Goal: Task Accomplishment & Management: Manage account settings

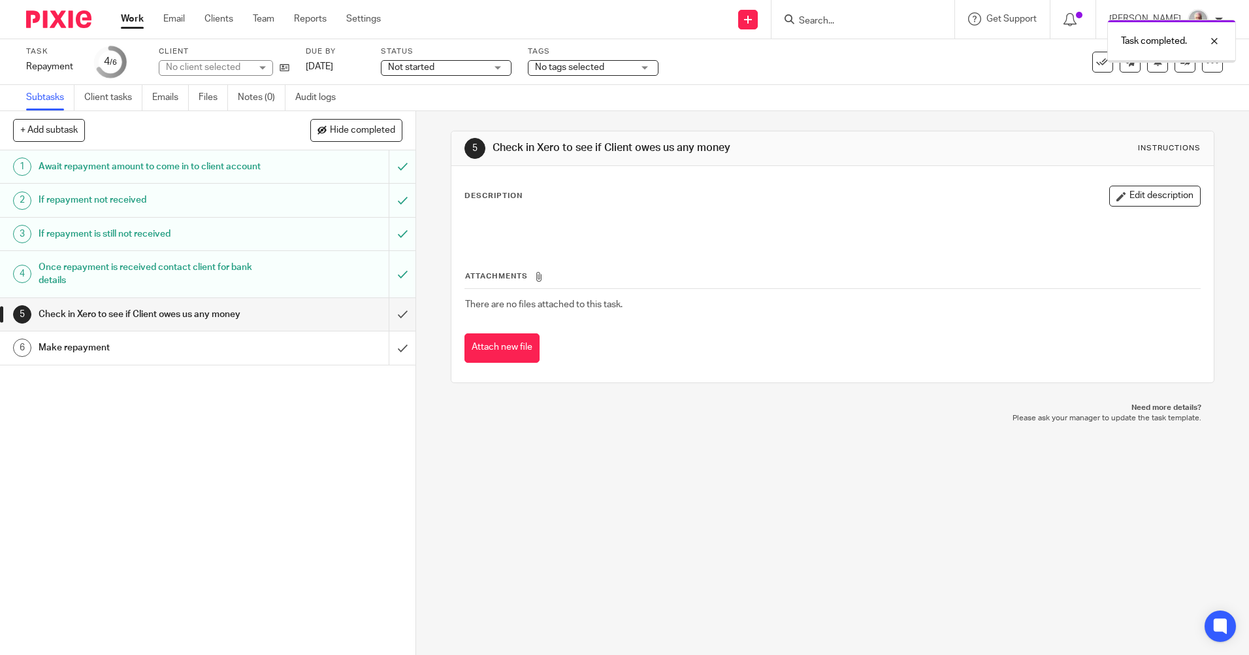
click at [389, 324] on input "submit" at bounding box center [208, 314] width 416 height 33
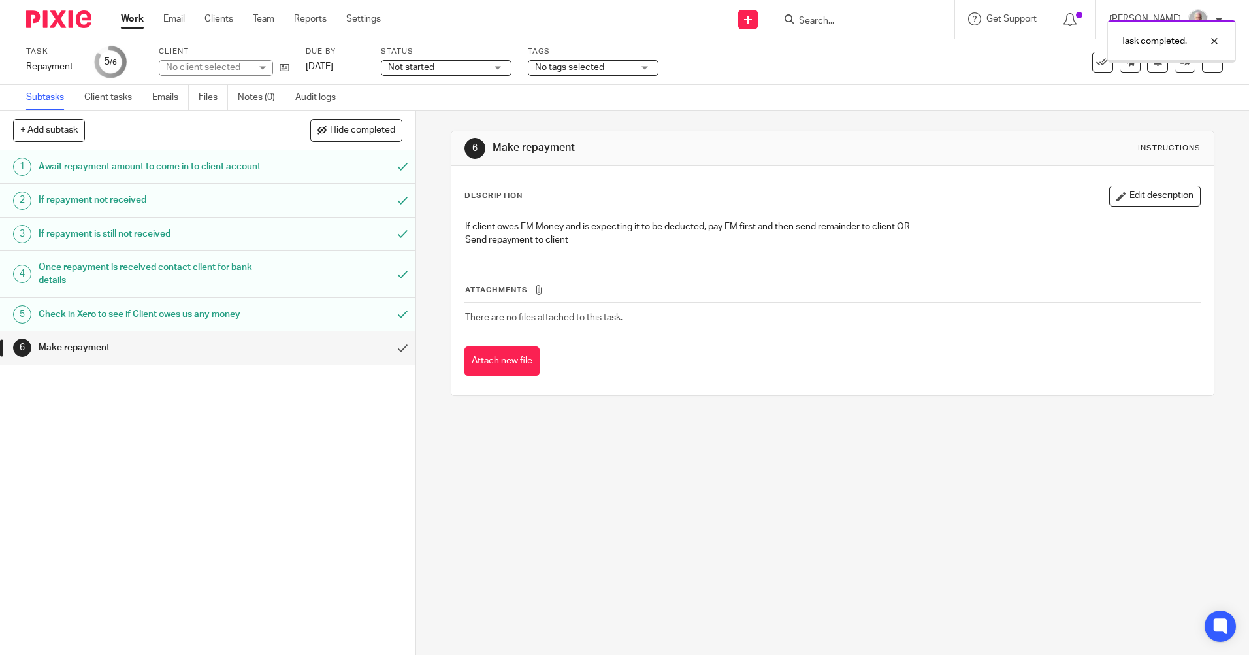
click at [392, 357] on input "submit" at bounding box center [208, 347] width 416 height 33
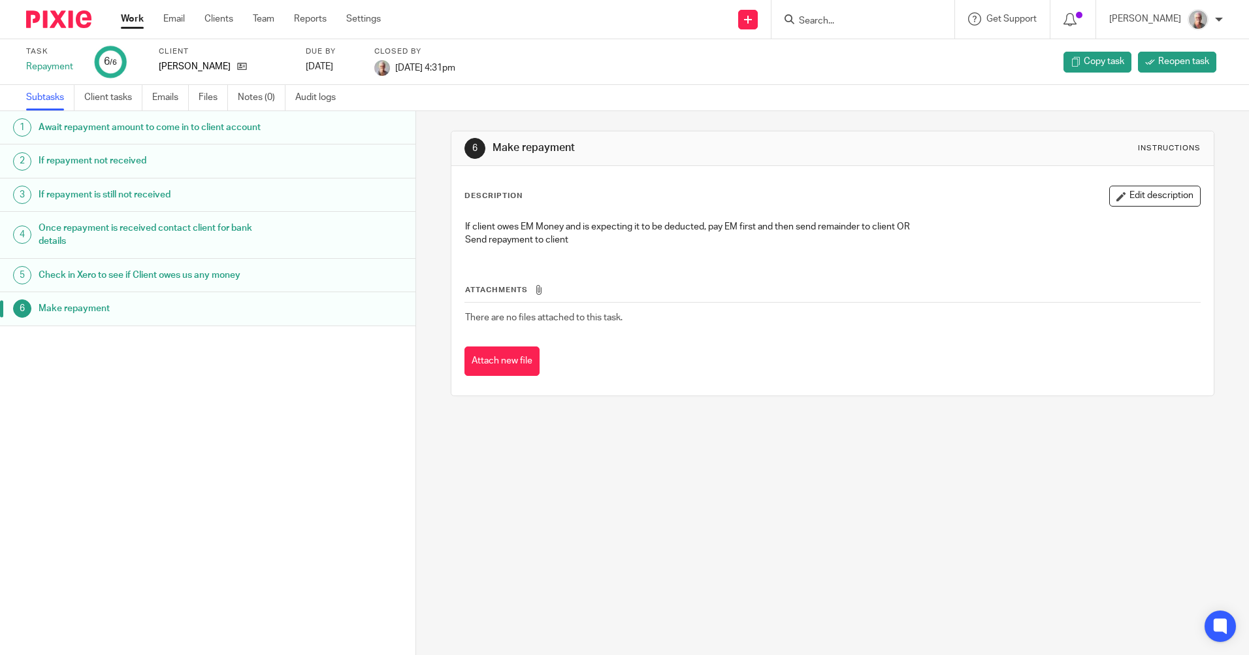
click at [841, 18] on input "Search" at bounding box center [857, 22] width 118 height 12
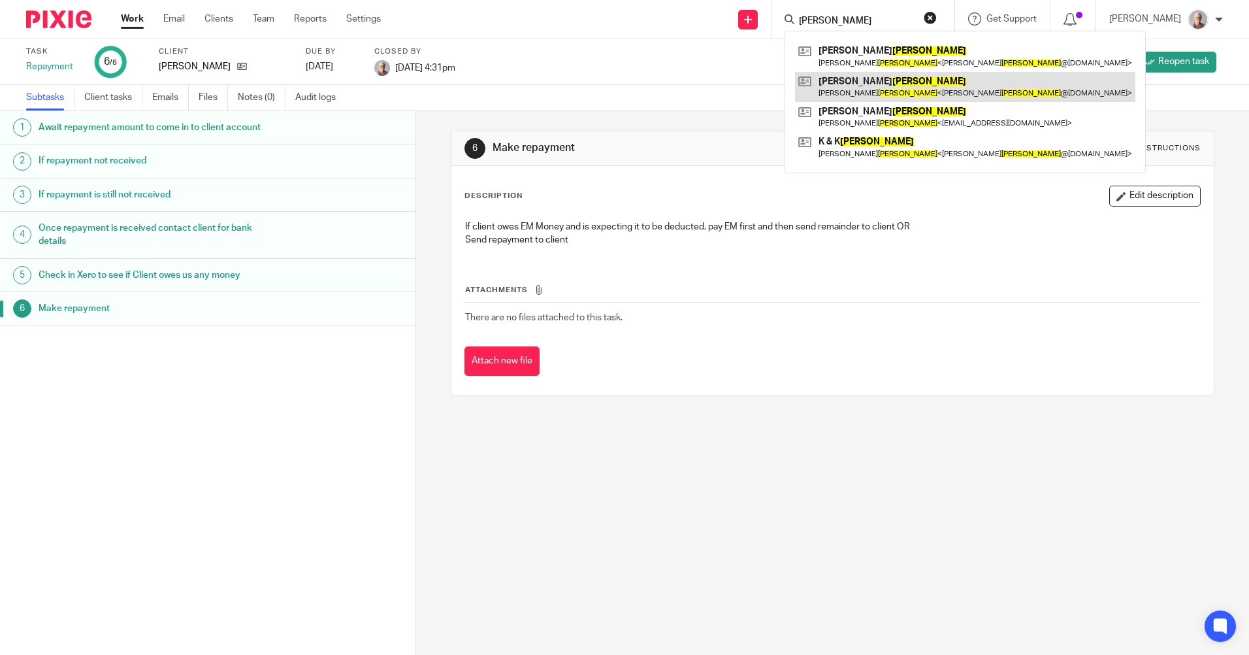
type input "turnbull"
click at [906, 82] on link at bounding box center [965, 87] width 340 height 30
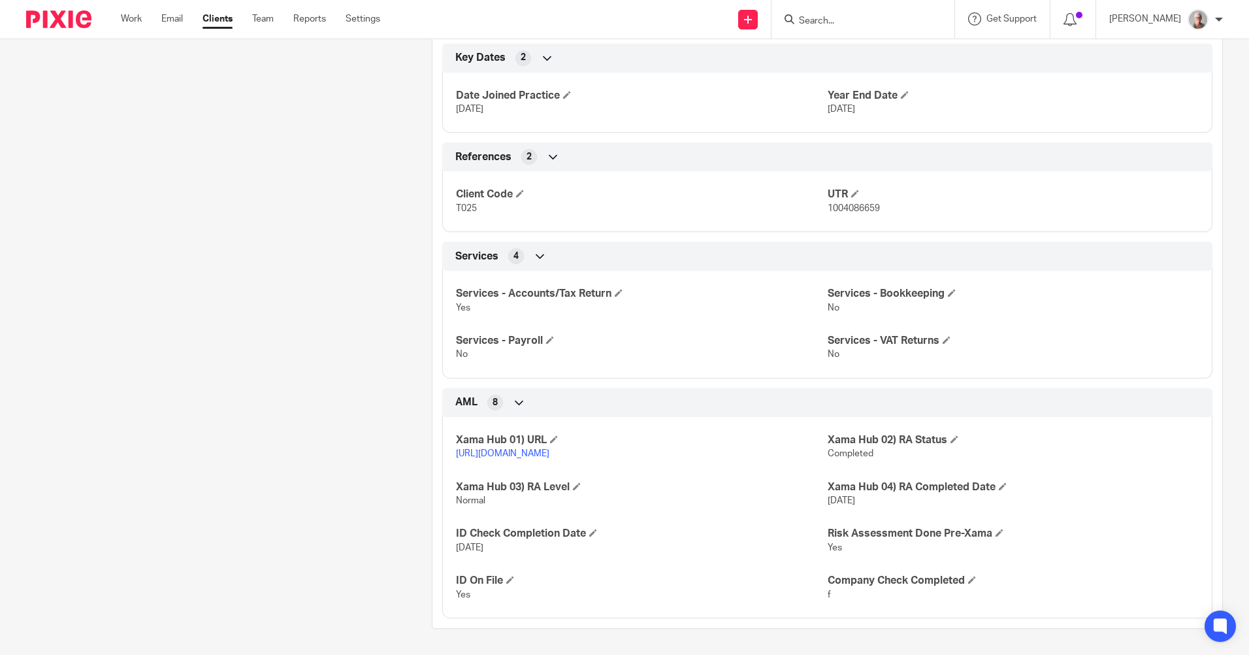
scroll to position [628, 0]
click at [591, 534] on span at bounding box center [593, 533] width 8 height 8
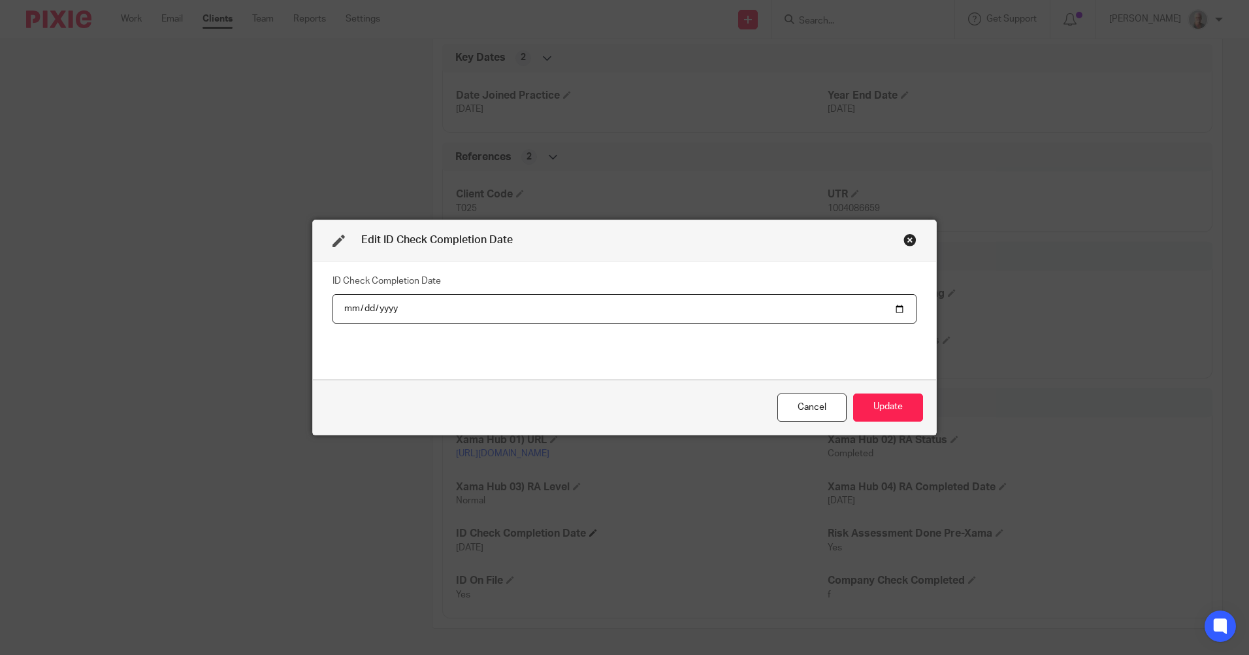
type input "[DATE]"
type input "2025-08-13"
click at [896, 417] on button "Update" at bounding box center [888, 407] width 70 height 28
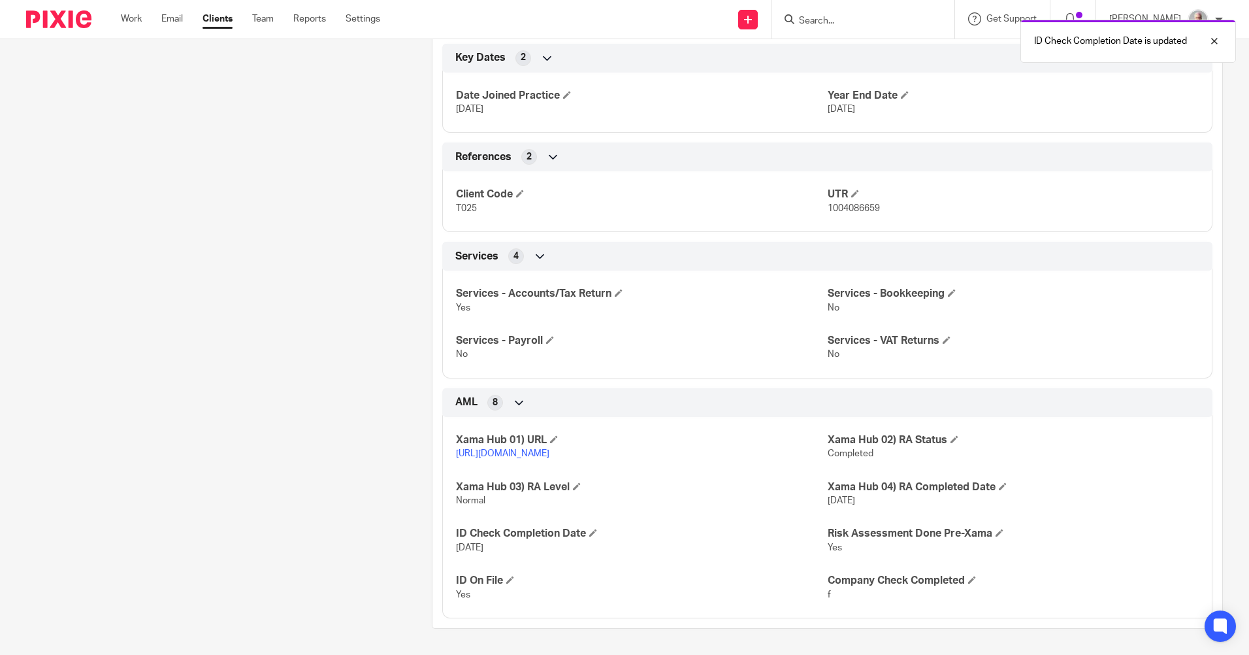
click at [842, 17] on div "ID Check Completion Date is updated" at bounding box center [931, 38] width 612 height 50
click at [831, 20] on div "ID Check Completion Date is updated" at bounding box center [931, 38] width 612 height 50
click at [823, 19] on div "ID Check Completion Date is updated" at bounding box center [931, 38] width 612 height 50
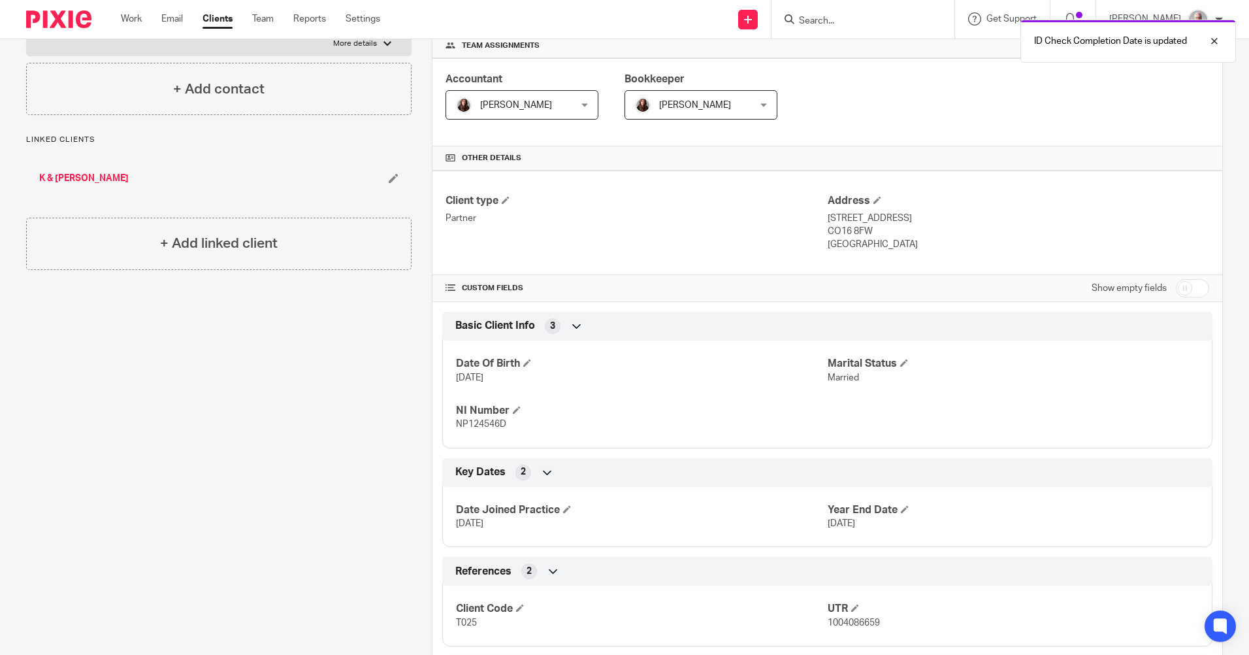
scroll to position [40, 0]
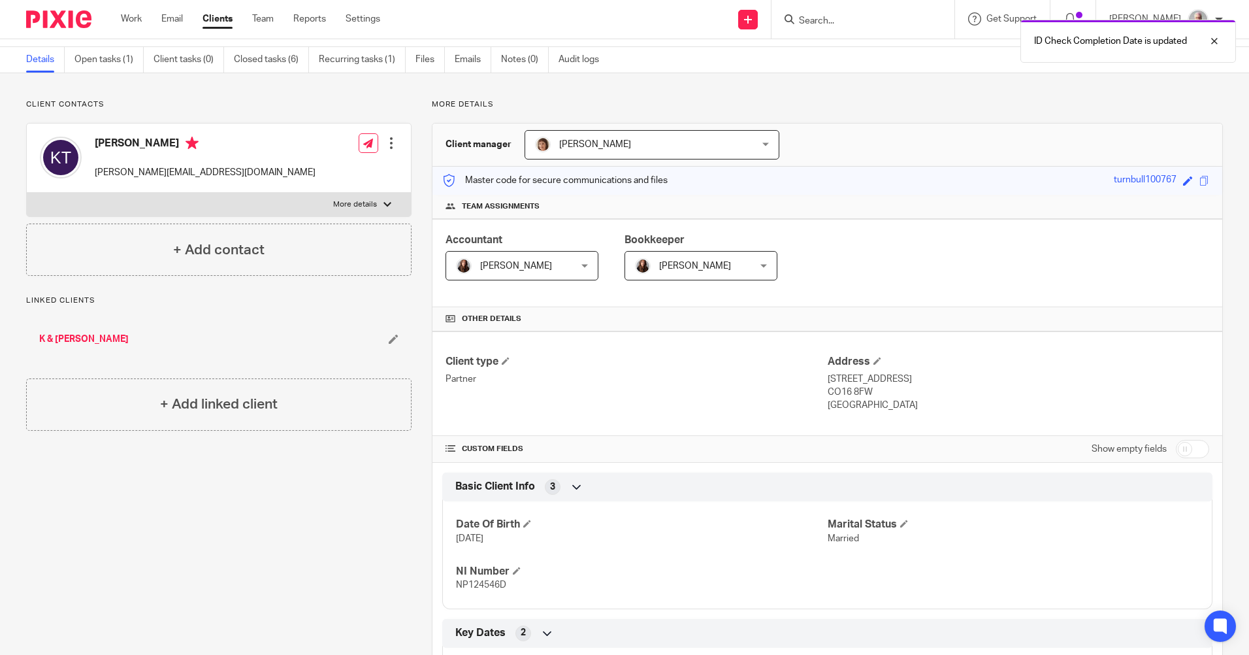
drag, startPoint x: 871, startPoint y: 22, endPoint x: 851, endPoint y: 14, distance: 20.9
click at [870, 22] on div "ID Check Completion Date is updated" at bounding box center [931, 38] width 612 height 50
click at [1212, 42] on div at bounding box center [1204, 41] width 35 height 16
click at [854, 16] on input "Search" at bounding box center [857, 22] width 118 height 12
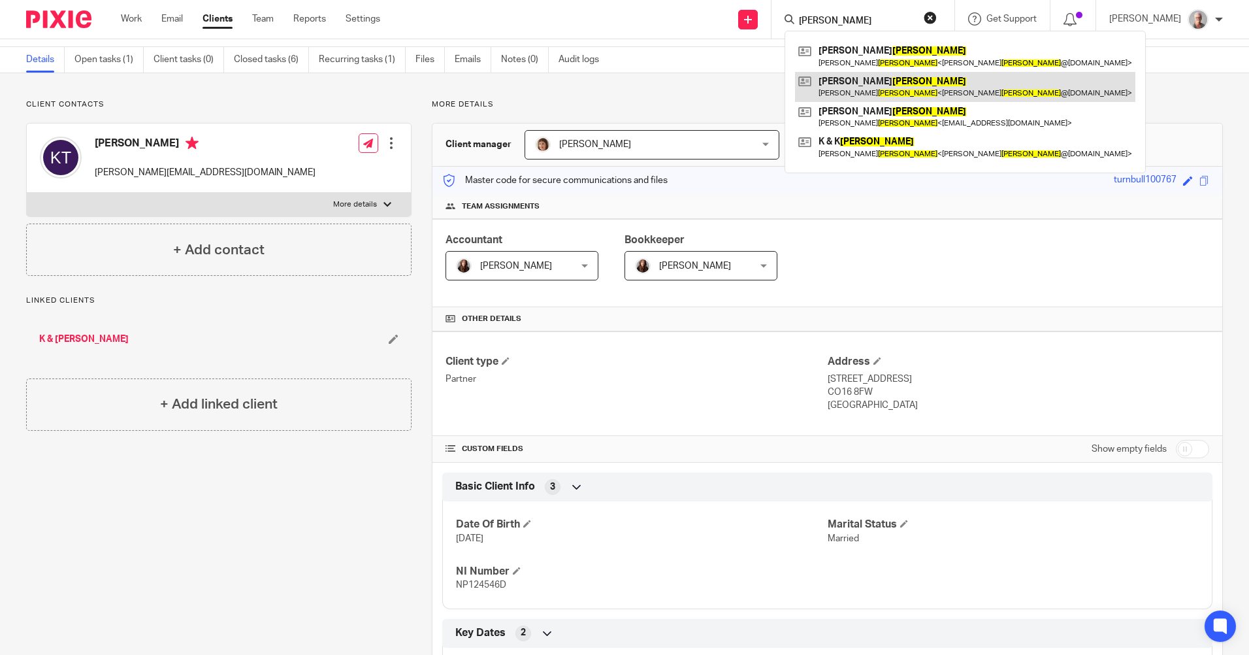
type input "TURNBULL"
click at [857, 86] on link at bounding box center [965, 87] width 340 height 30
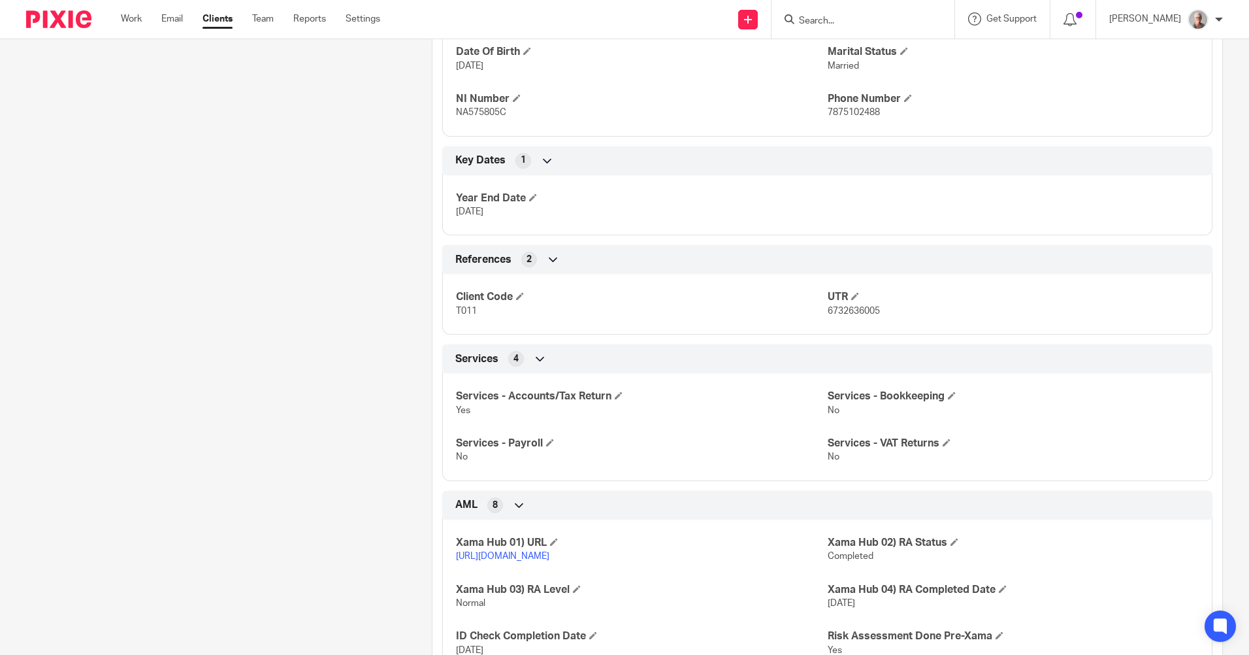
scroll to position [628, 0]
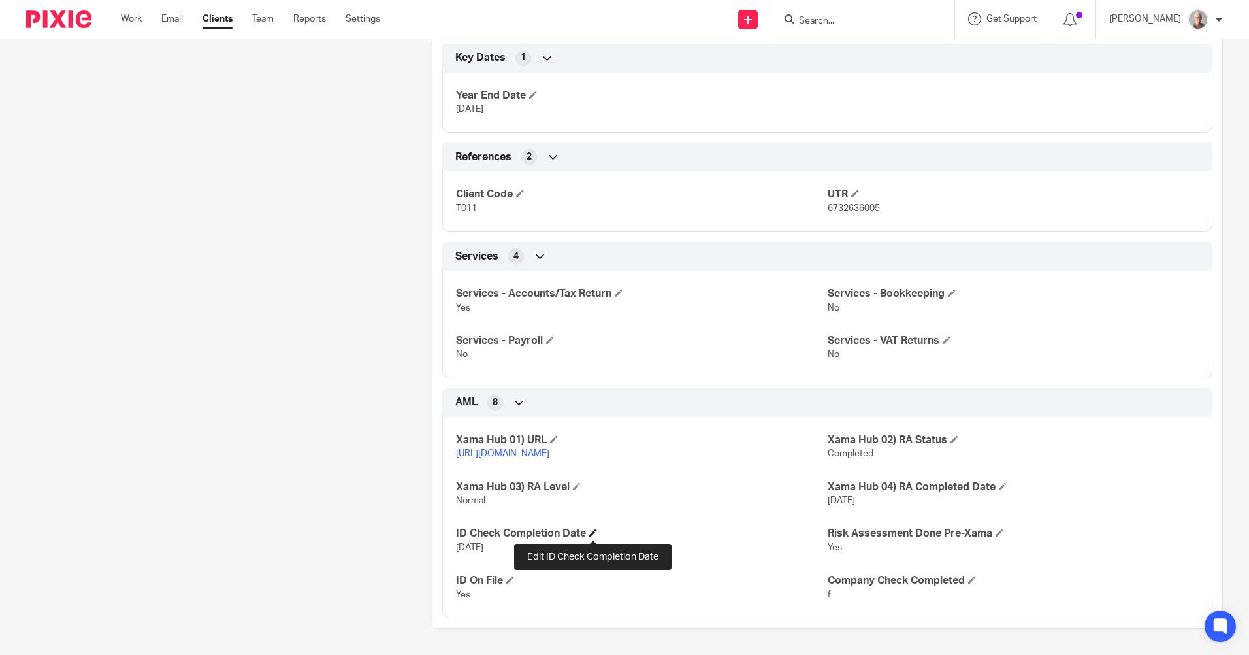
click at [591, 532] on span at bounding box center [593, 533] width 8 height 8
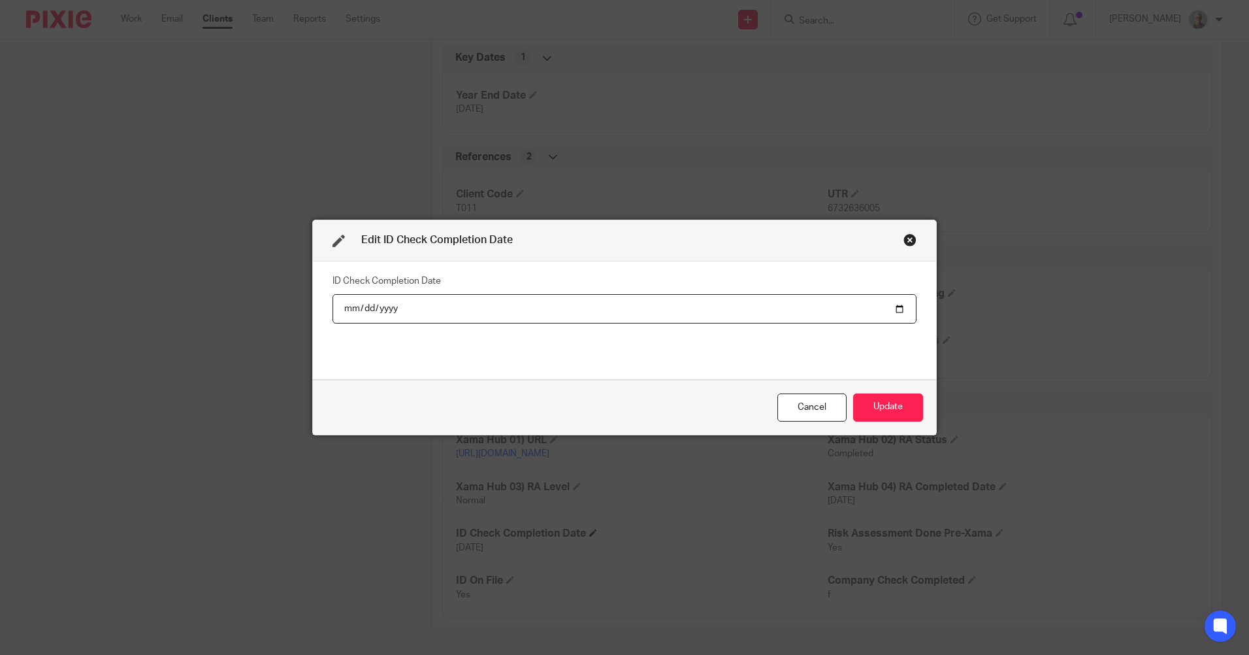
type input "2023-09-13"
type input "2025-08-13"
click at [900, 416] on button "Update" at bounding box center [888, 407] width 70 height 28
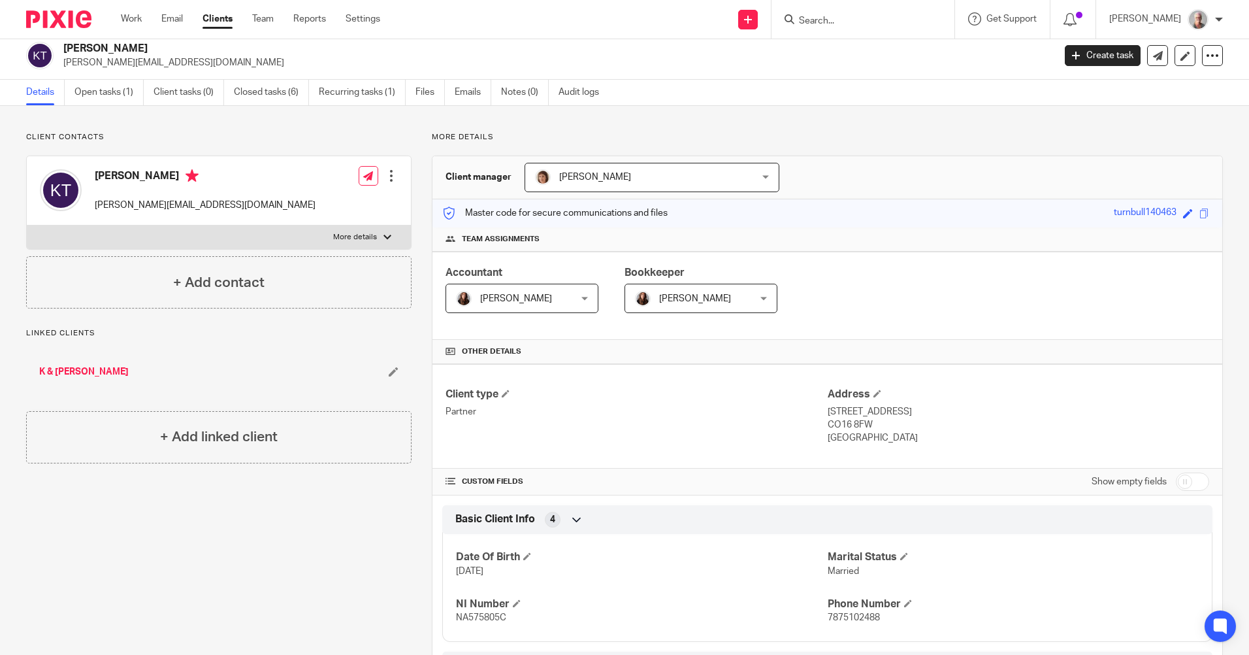
scroll to position [0, 0]
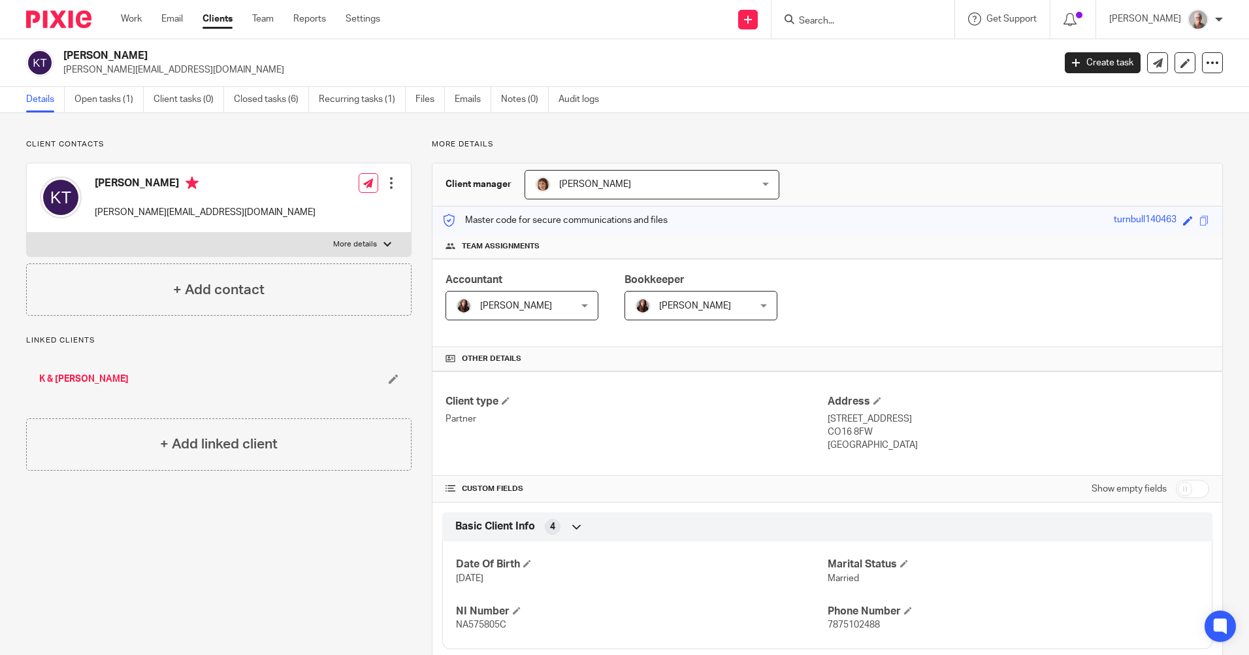
click at [832, 19] on input "Search" at bounding box center [857, 22] width 118 height 12
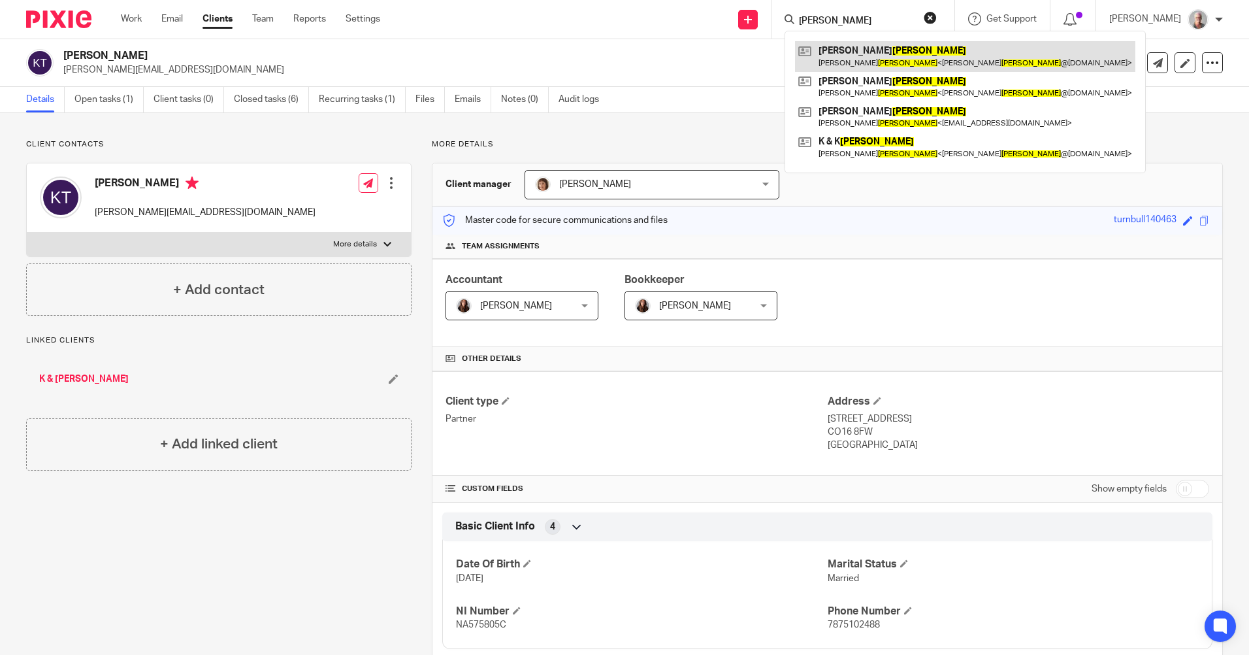
type input "TURNBULL"
click at [870, 55] on link at bounding box center [965, 56] width 340 height 30
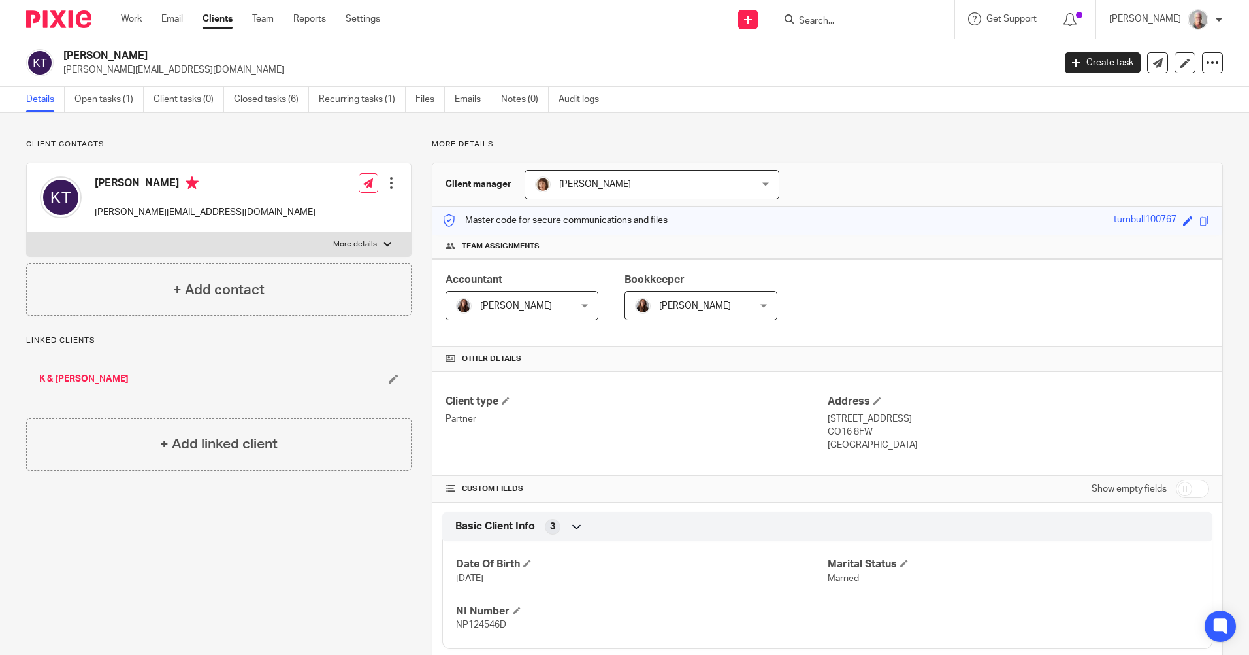
click at [855, 22] on input "Search" at bounding box center [857, 22] width 118 height 12
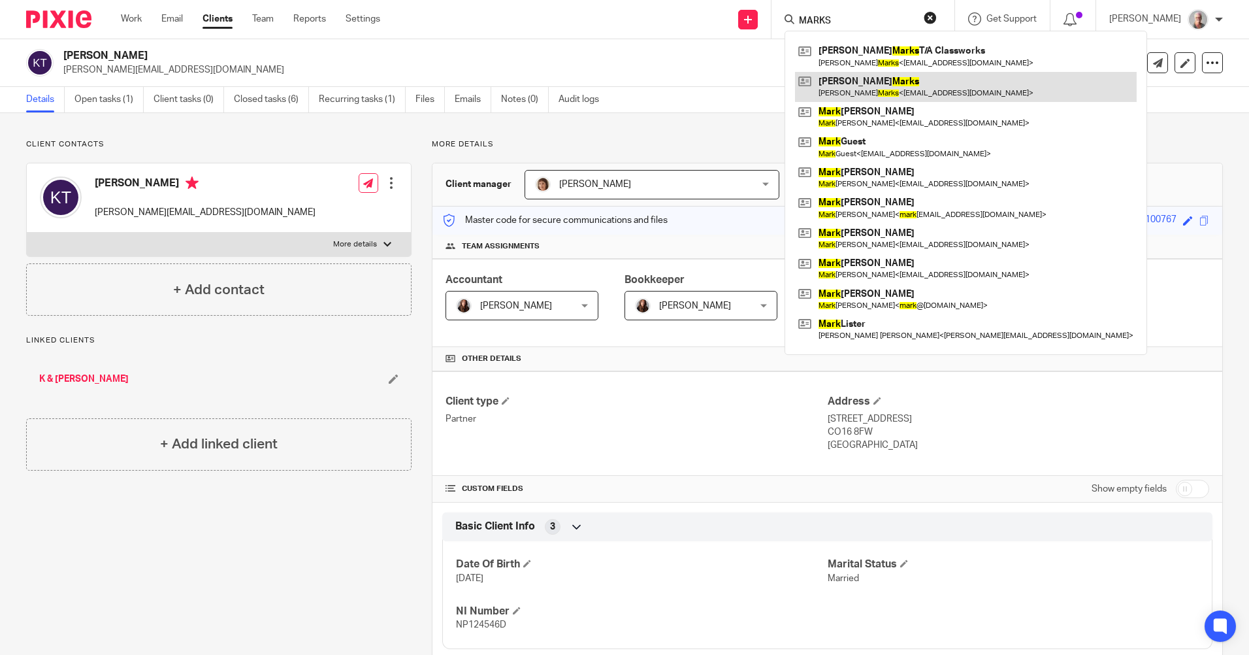
type input "MARKS"
click at [887, 90] on link at bounding box center [966, 87] width 342 height 30
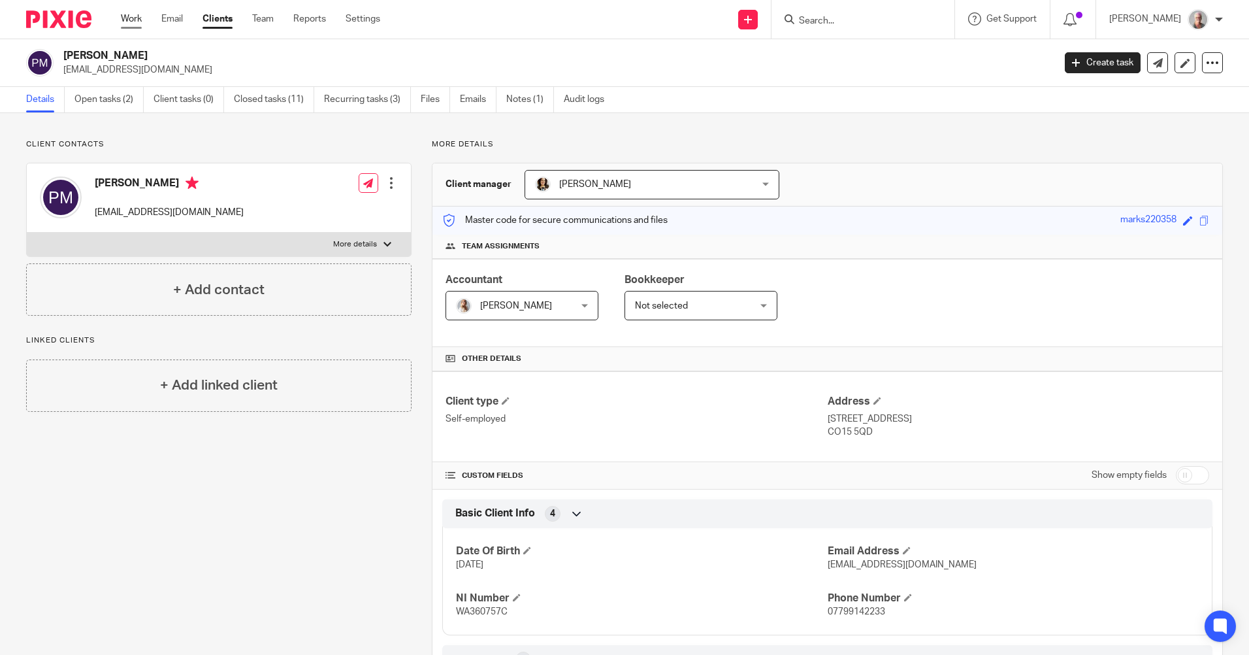
click at [140, 18] on link "Work" at bounding box center [131, 18] width 21 height 13
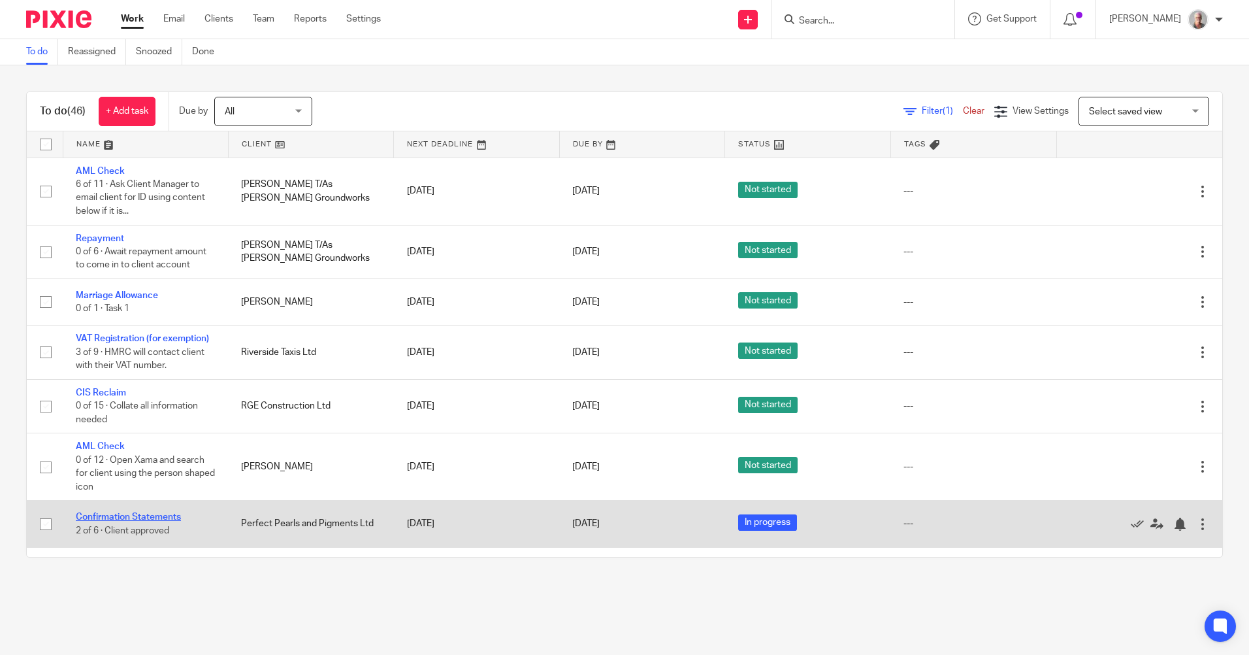
click at [96, 517] on link "Confirmation Statements" at bounding box center [128, 516] width 105 height 9
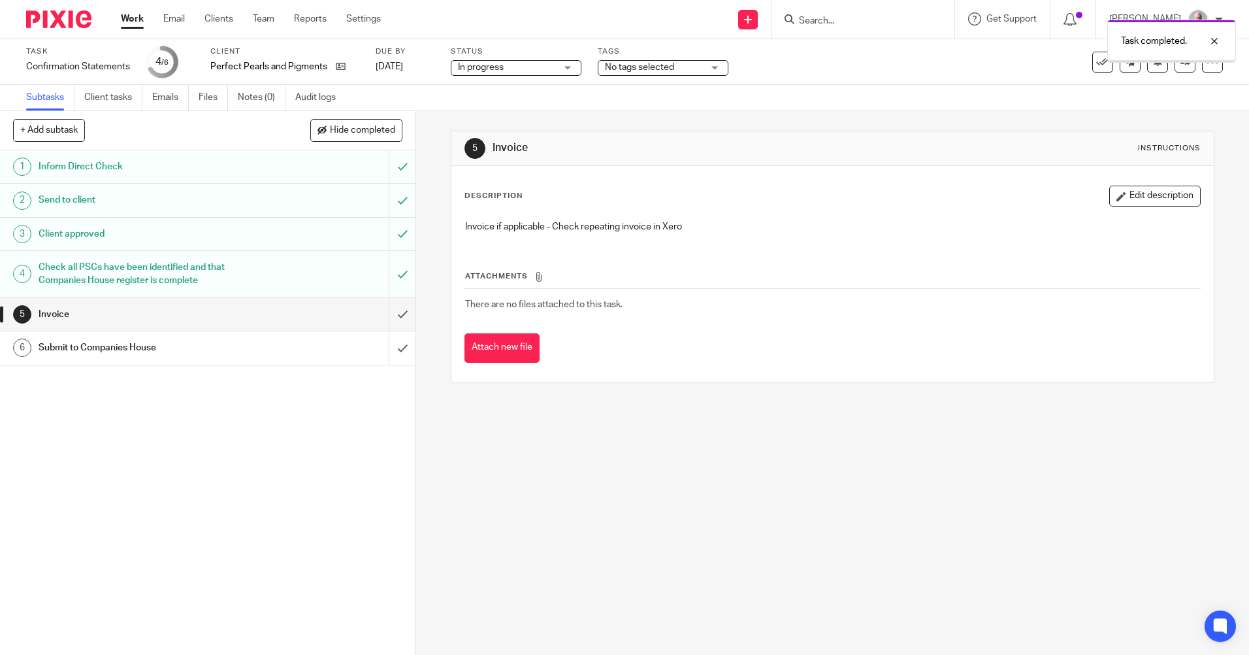
click at [389, 312] on input "submit" at bounding box center [208, 314] width 416 height 33
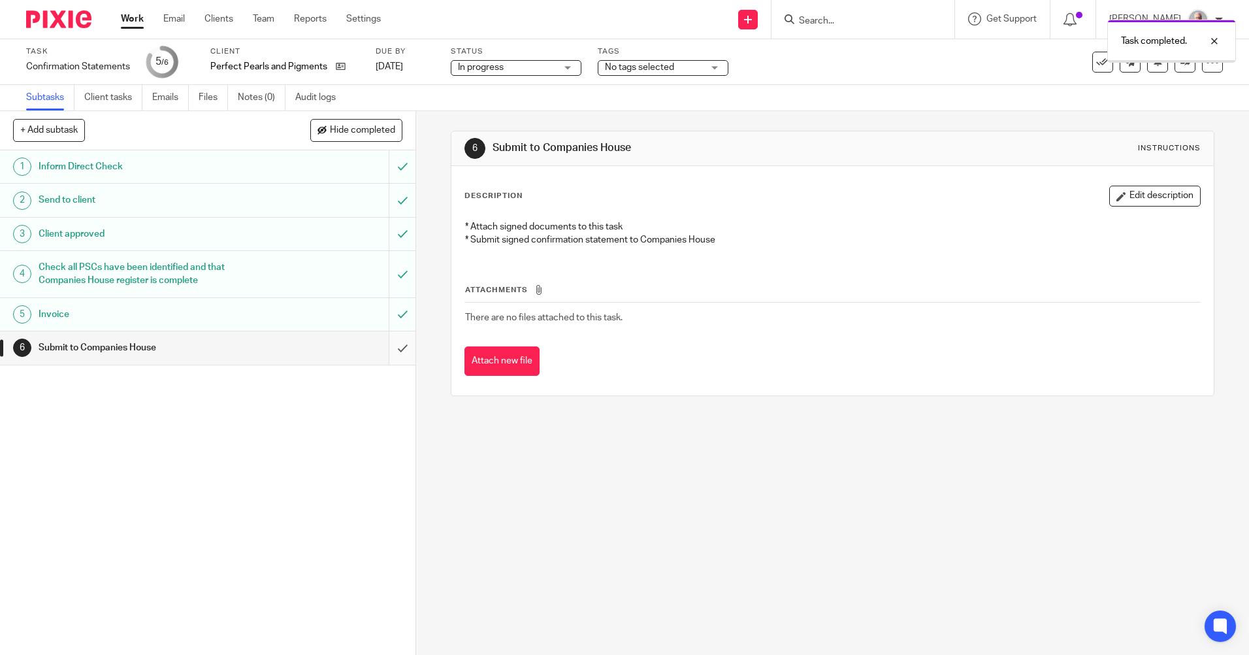
click at [389, 347] on input "submit" at bounding box center [208, 347] width 416 height 33
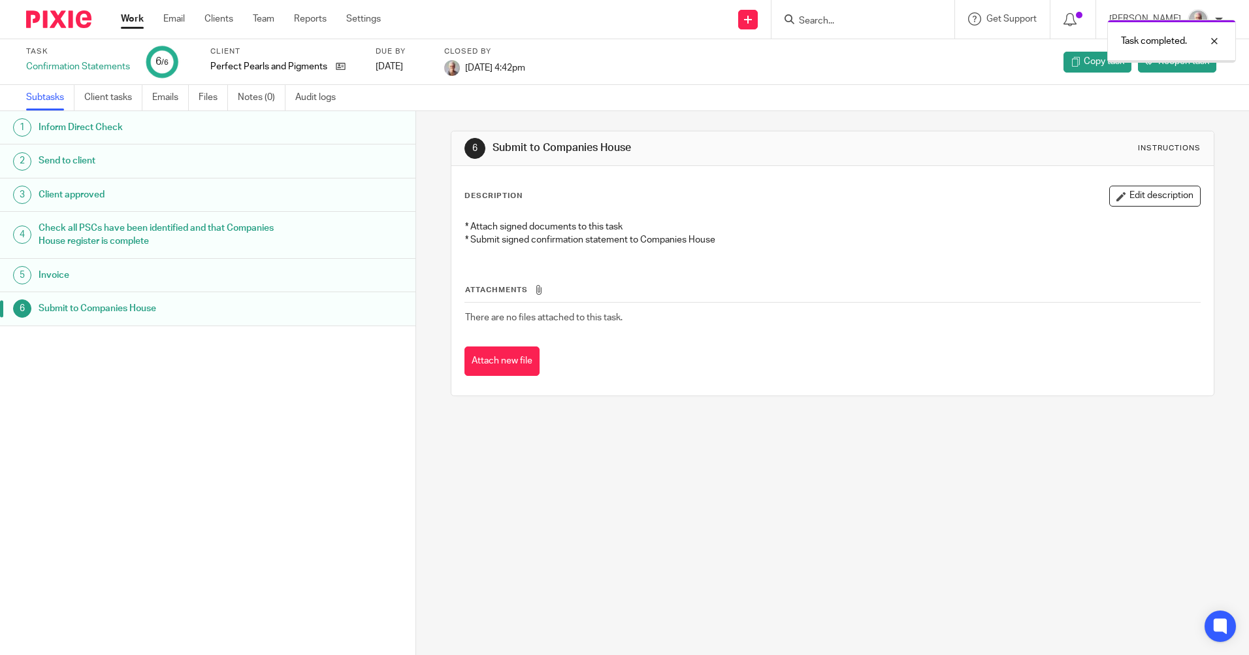
click at [840, 20] on div "Task completed." at bounding box center [931, 38] width 612 height 50
click at [1213, 40] on div at bounding box center [1204, 41] width 35 height 16
click at [842, 19] on input "Search" at bounding box center [857, 22] width 118 height 12
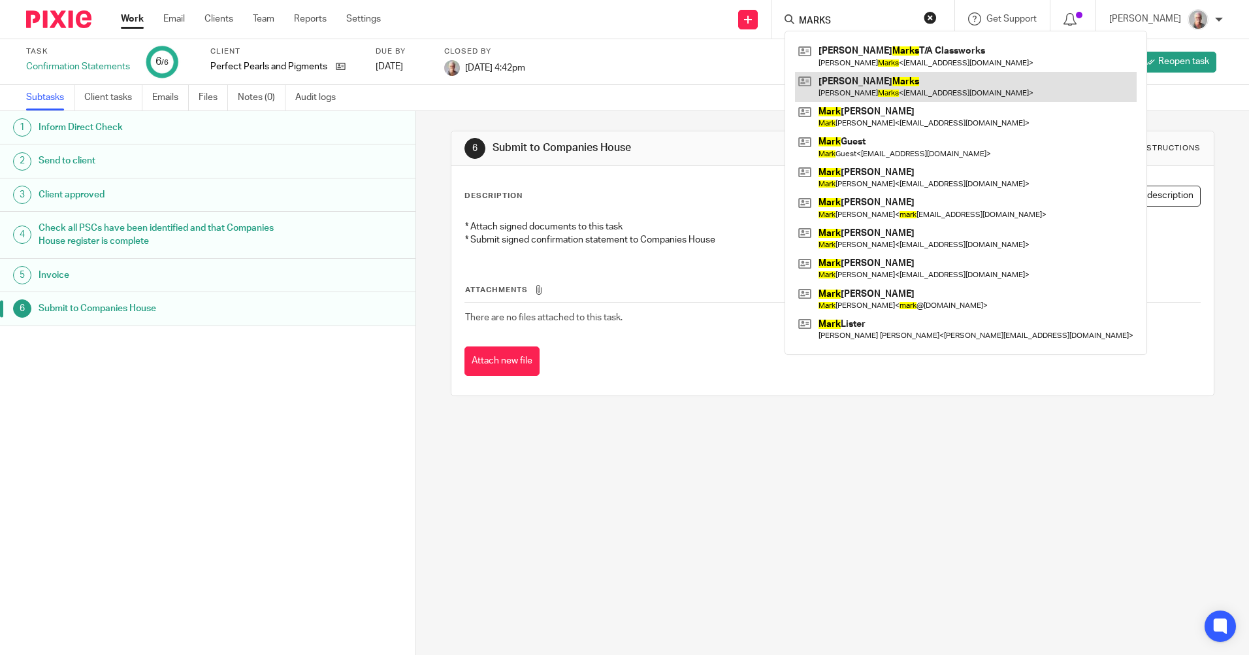
type input "MARKS"
click at [869, 92] on link at bounding box center [966, 87] width 342 height 30
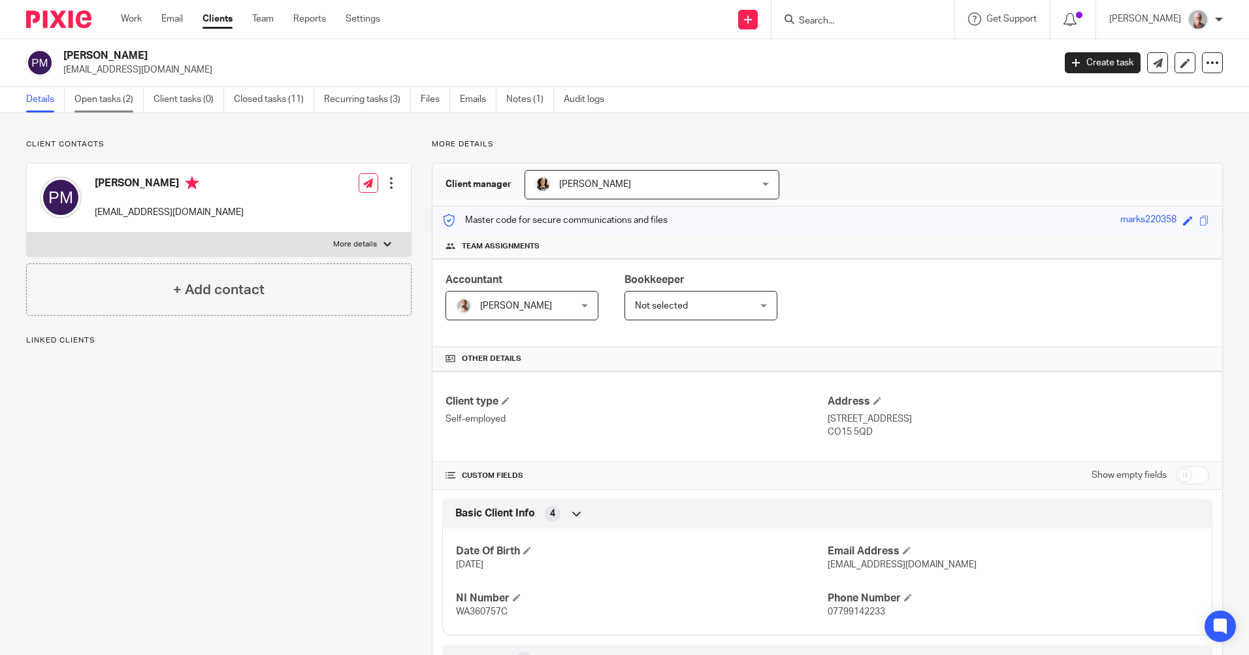
click at [109, 101] on link "Open tasks (2)" at bounding box center [108, 99] width 69 height 25
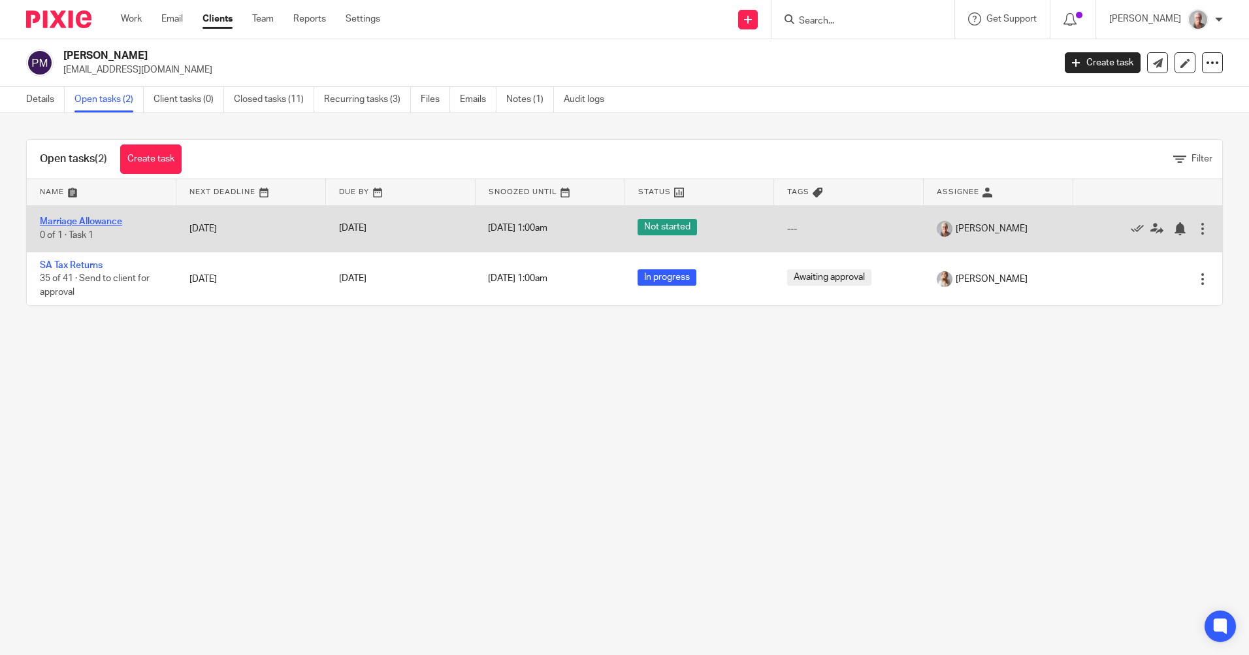
click at [82, 221] on link "Marriage Allowance" at bounding box center [81, 221] width 82 height 9
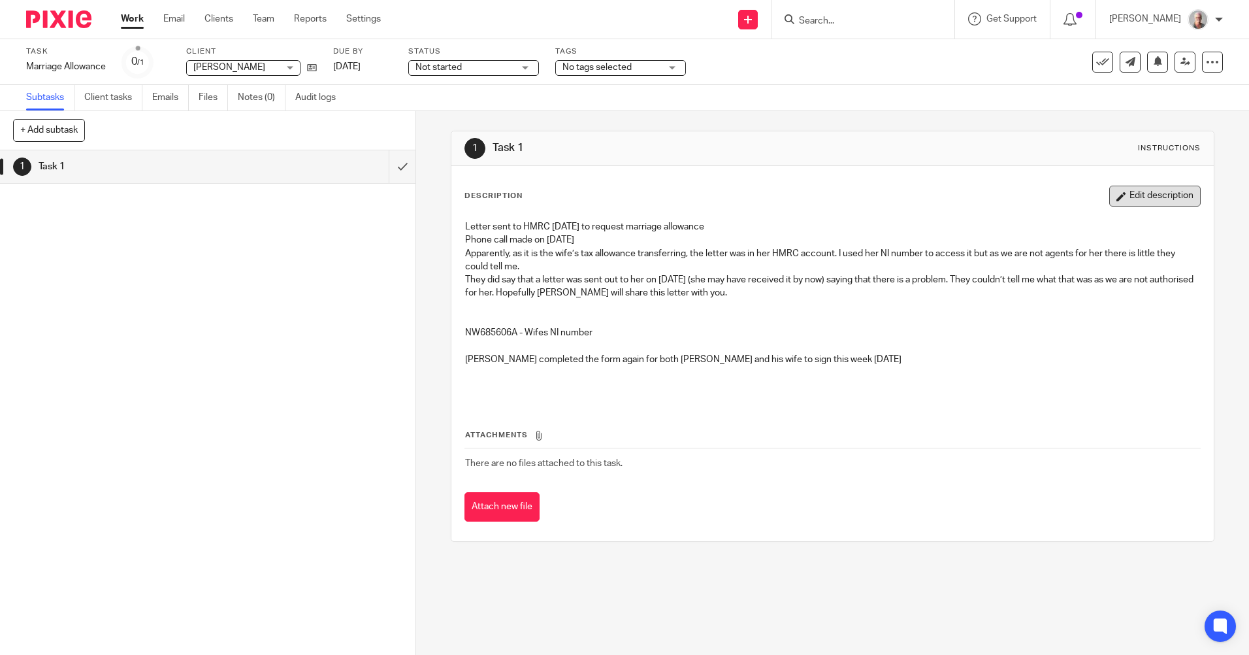
click at [1148, 201] on button "Edit description" at bounding box center [1154, 196] width 91 height 21
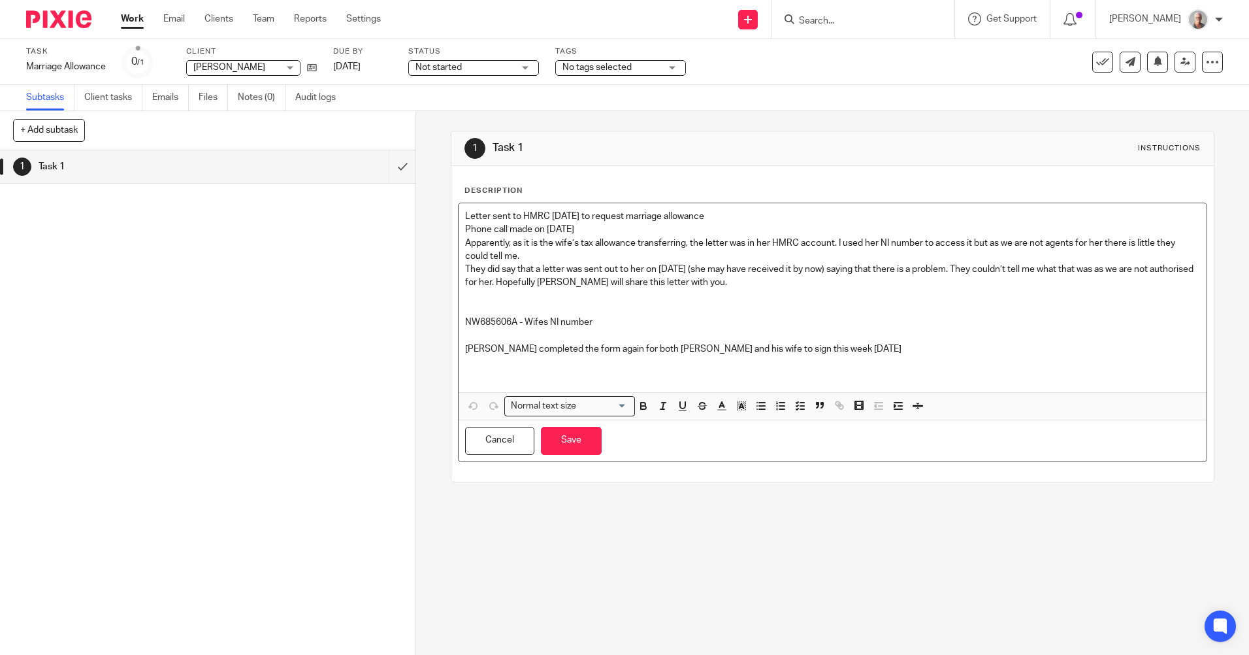
click at [808, 351] on p "[PERSON_NAME] completed the form again for both [PERSON_NAME] and his wife to s…" at bounding box center [832, 348] width 734 height 13
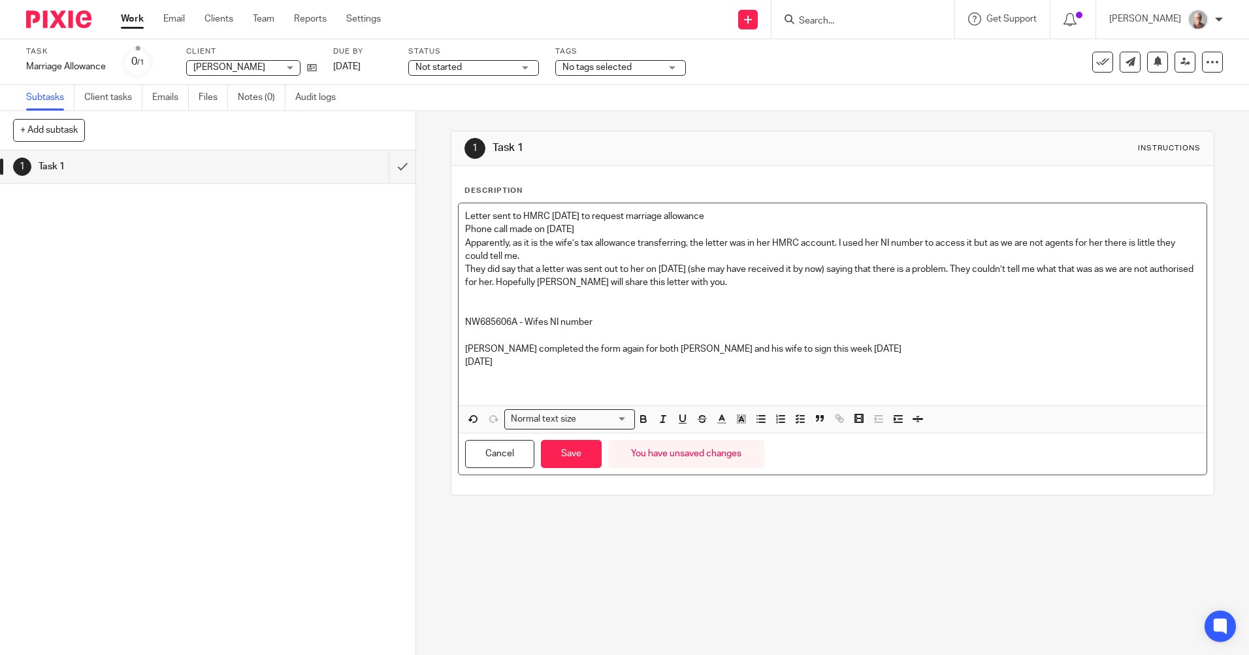
click at [540, 324] on p "NW685606A - Wifes NI number" at bounding box center [832, 322] width 734 height 13
click at [502, 359] on p "[DATE]" at bounding box center [832, 361] width 734 height 13
click at [587, 465] on button "Save" at bounding box center [571, 454] width 61 height 28
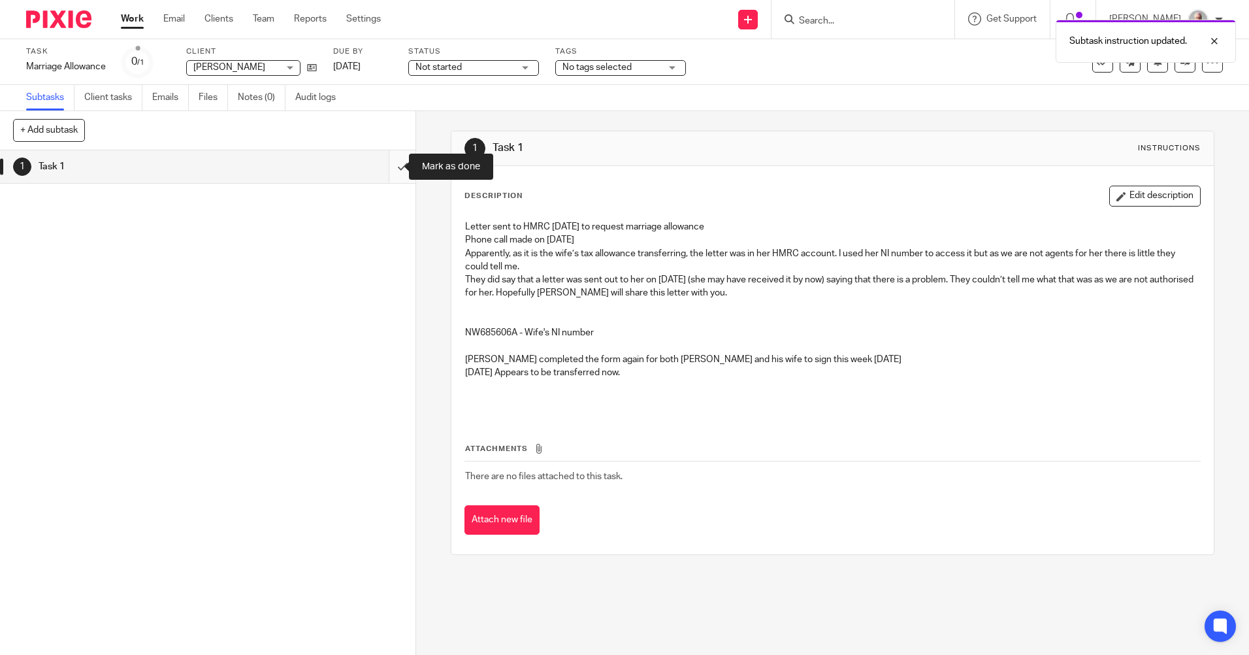
click at [390, 161] on input "submit" at bounding box center [208, 166] width 416 height 33
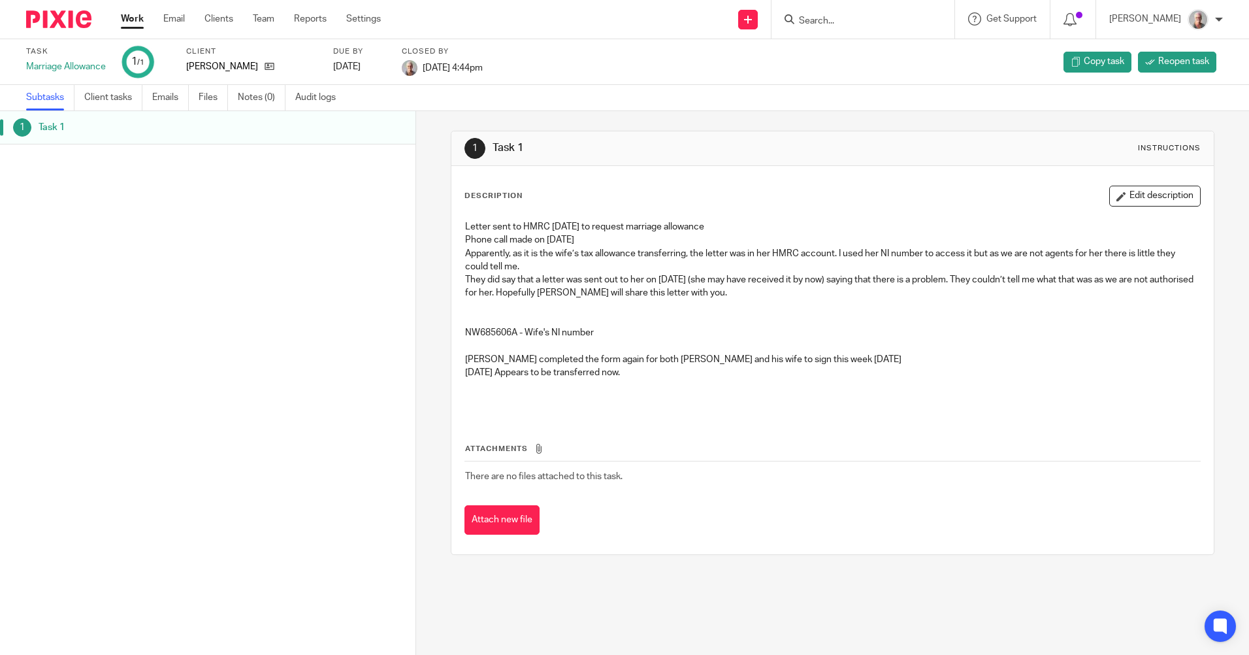
click at [132, 20] on link "Work" at bounding box center [132, 18] width 23 height 13
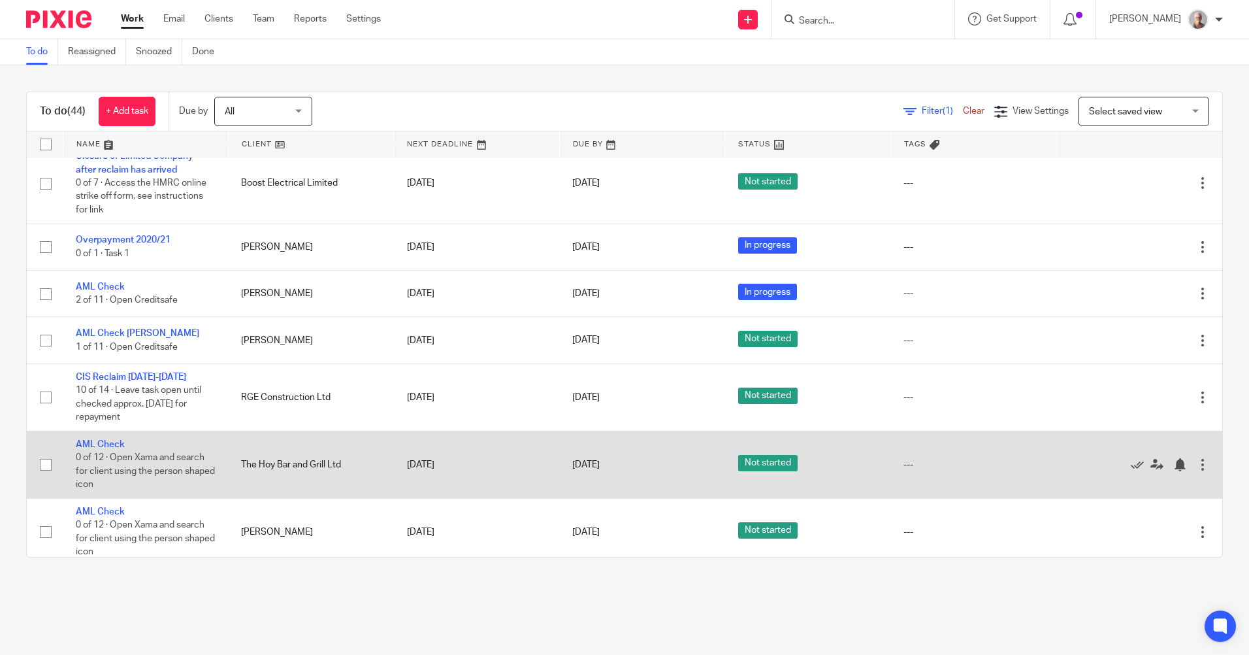
scroll to position [1176, 0]
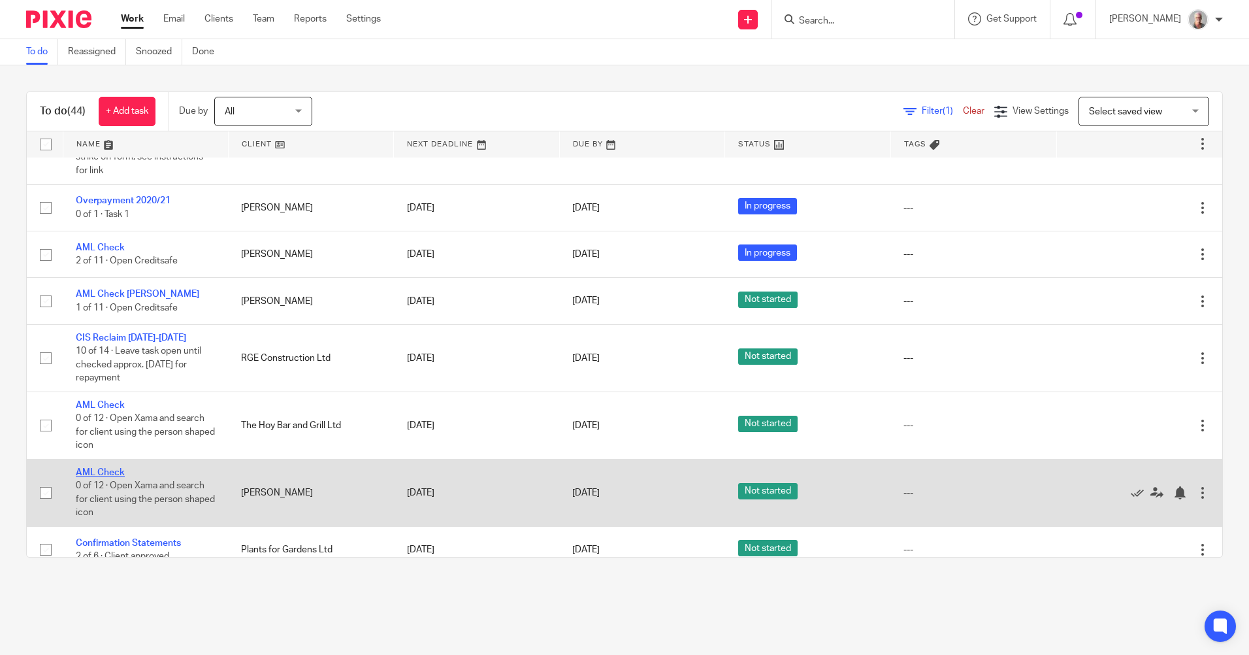
click at [95, 468] on link "AML Check" at bounding box center [100, 472] width 49 height 9
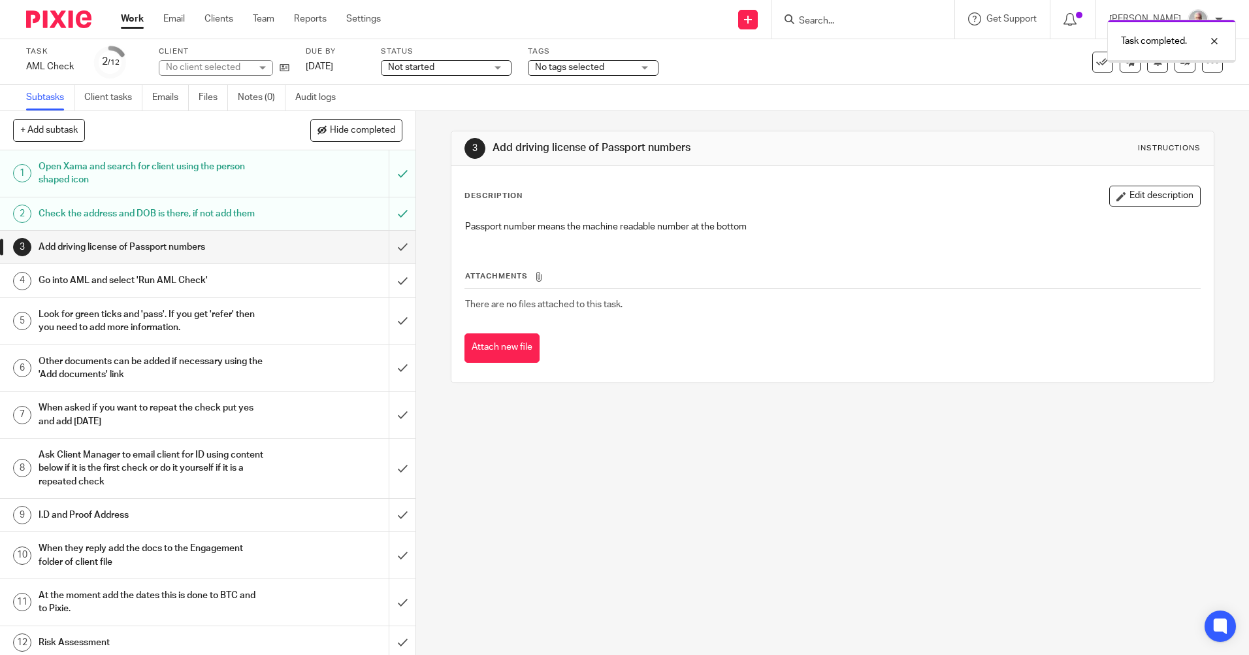
click at [391, 259] on input "submit" at bounding box center [208, 247] width 416 height 33
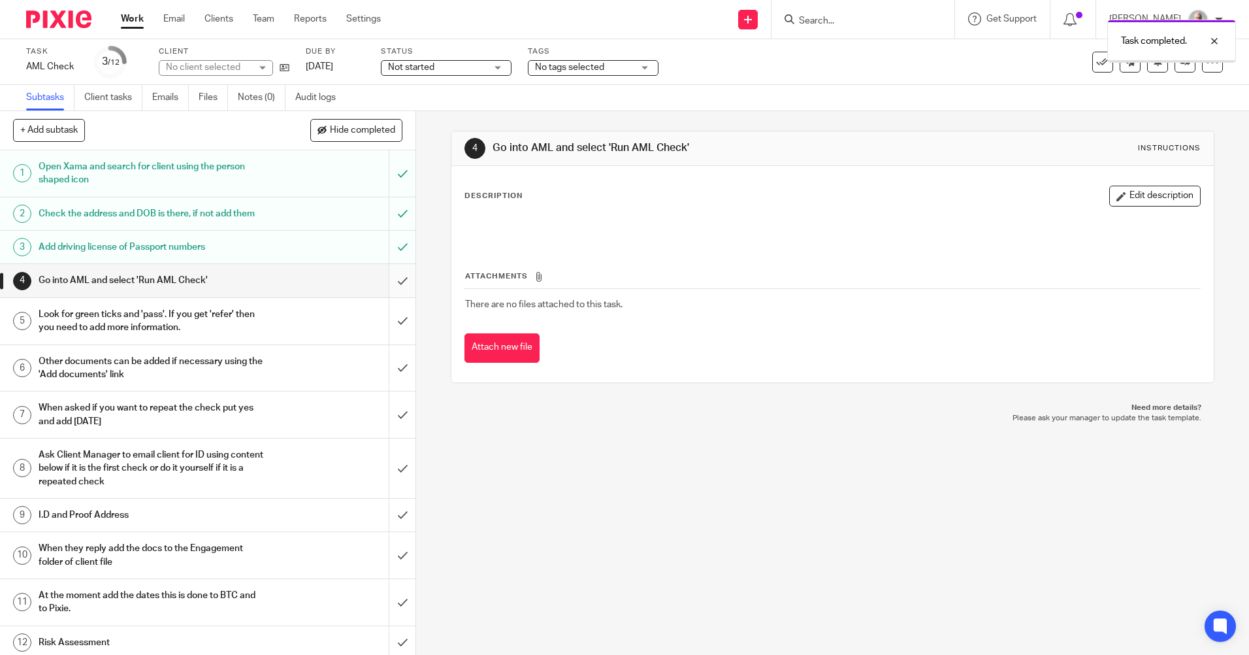
click at [390, 293] on input "submit" at bounding box center [208, 280] width 416 height 33
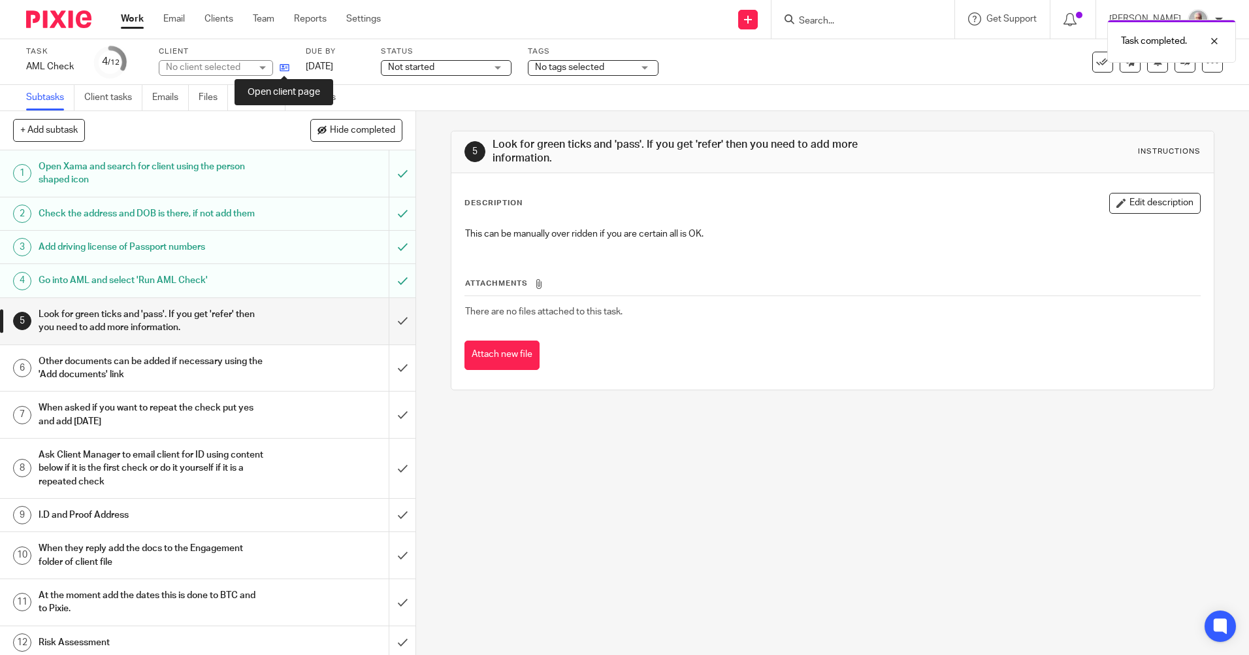
click at [282, 67] on icon at bounding box center [285, 68] width 10 height 10
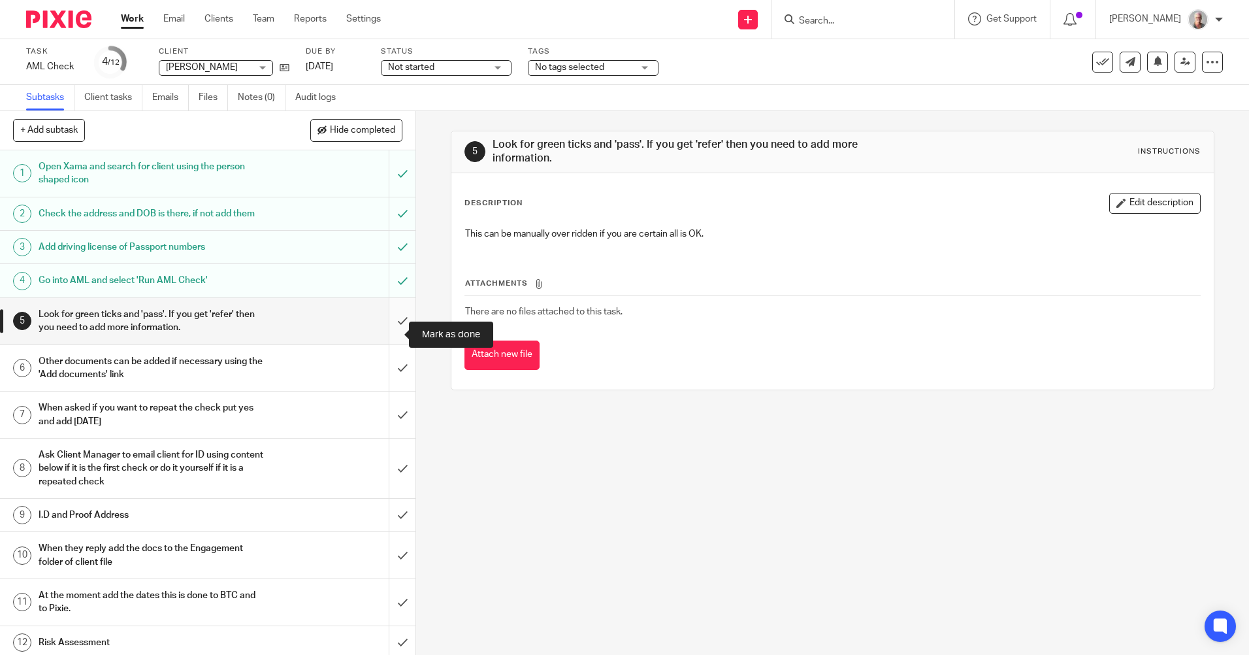
click at [386, 333] on input "submit" at bounding box center [208, 321] width 416 height 46
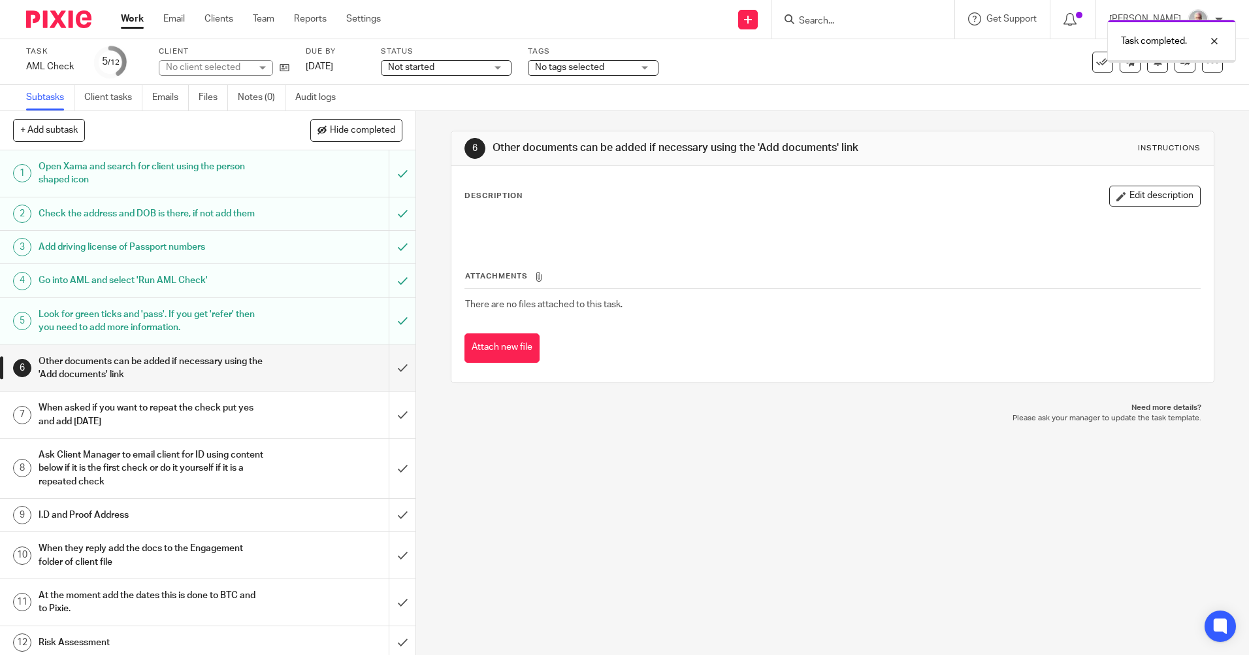
click at [389, 379] on input "submit" at bounding box center [208, 368] width 416 height 46
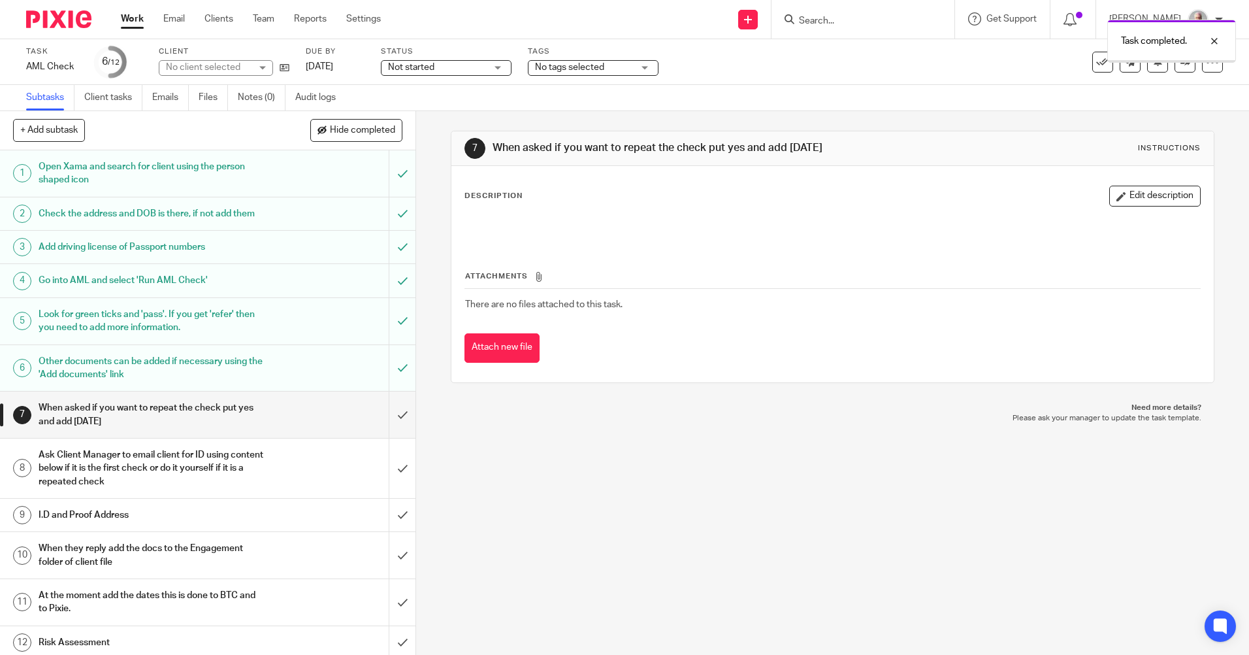
click at [391, 425] on input "submit" at bounding box center [208, 414] width 416 height 46
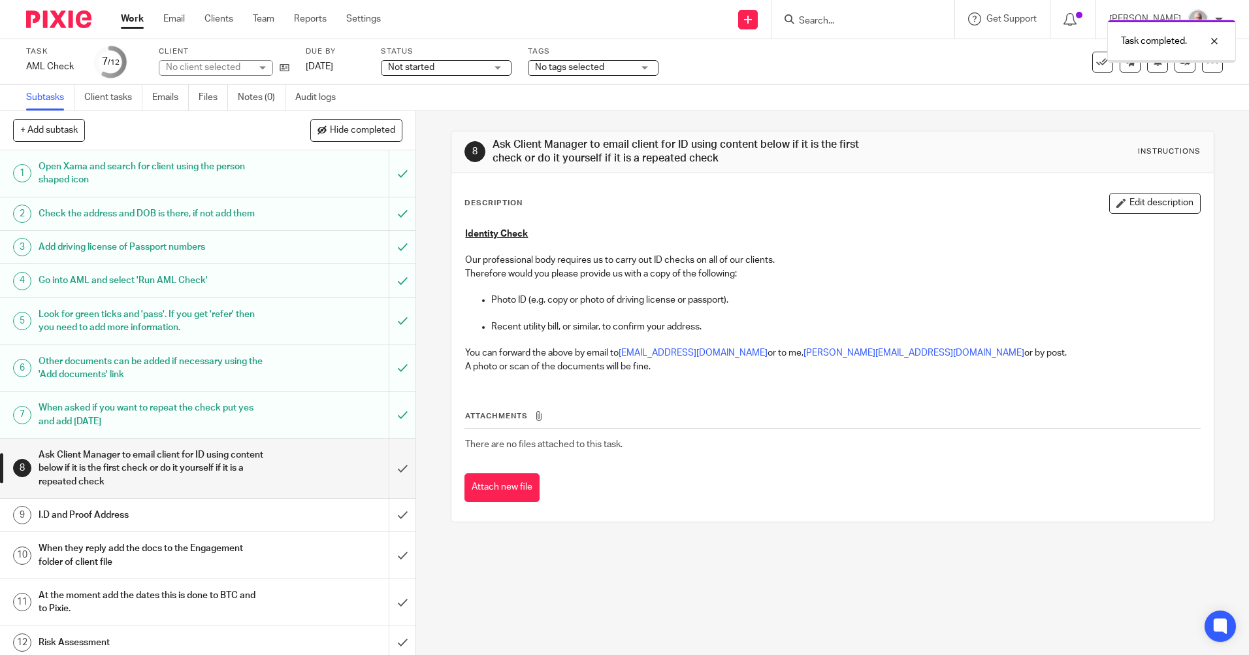
click at [390, 480] on input "submit" at bounding box center [208, 467] width 416 height 59
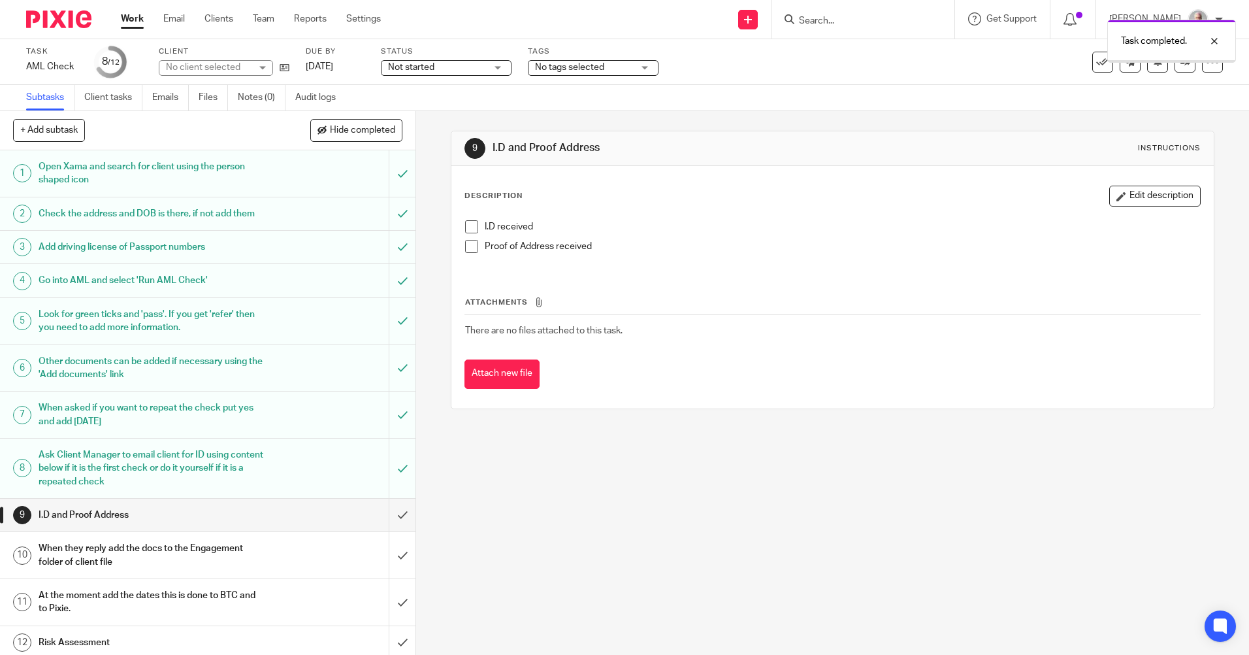
click at [389, 525] on input "submit" at bounding box center [208, 514] width 416 height 33
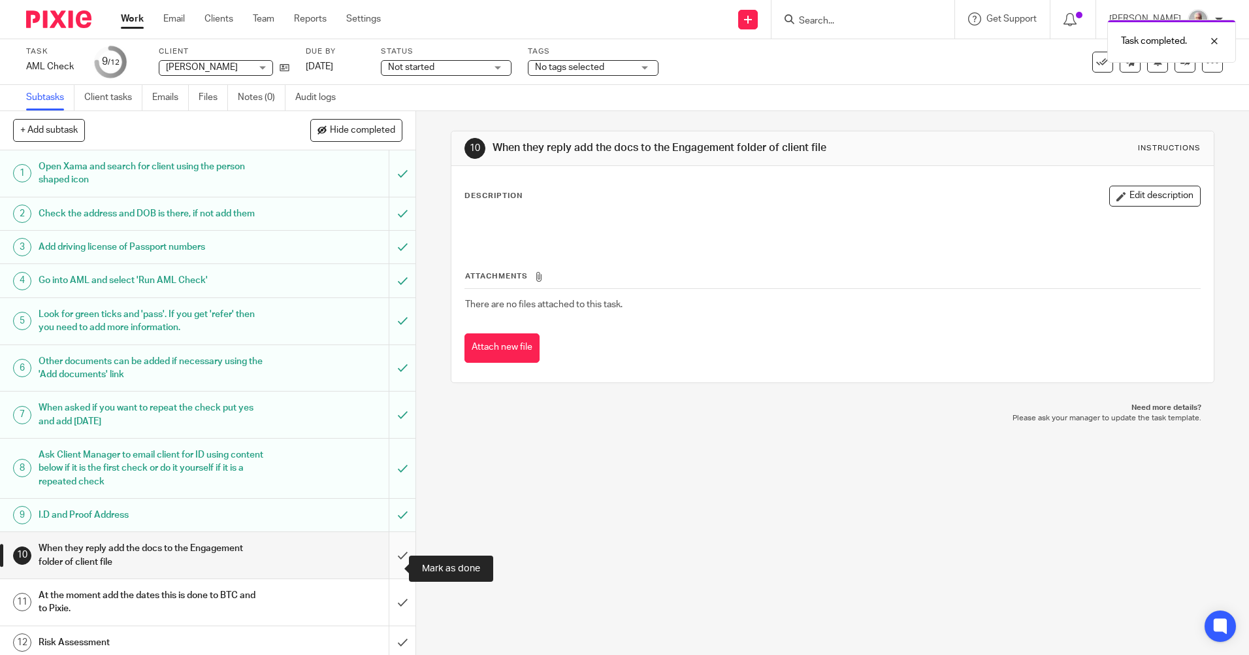
click at [387, 568] on input "submit" at bounding box center [208, 555] width 416 height 46
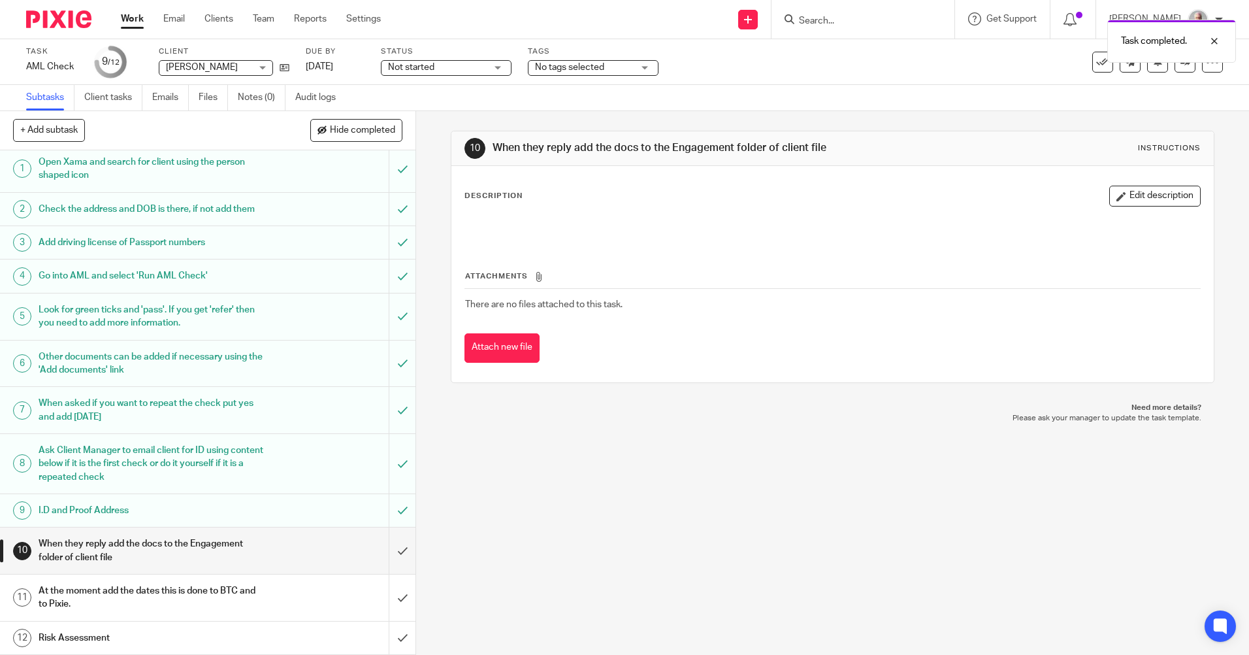
scroll to position [18, 0]
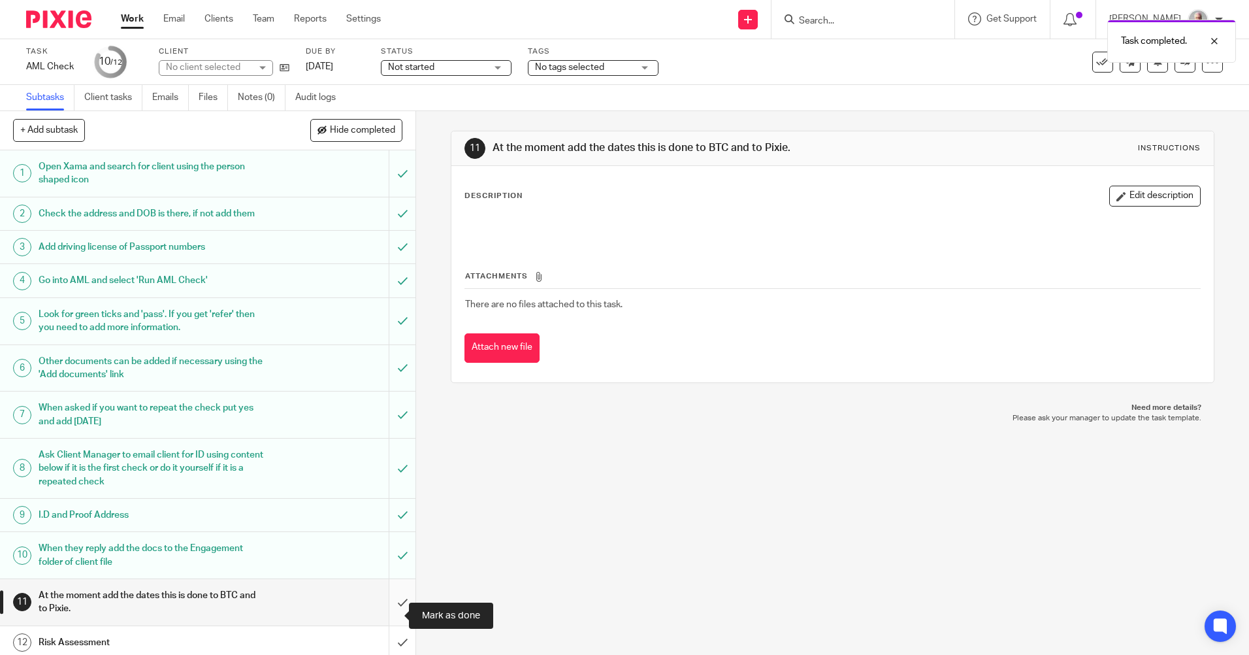
click at [389, 612] on input "submit" at bounding box center [208, 602] width 416 height 46
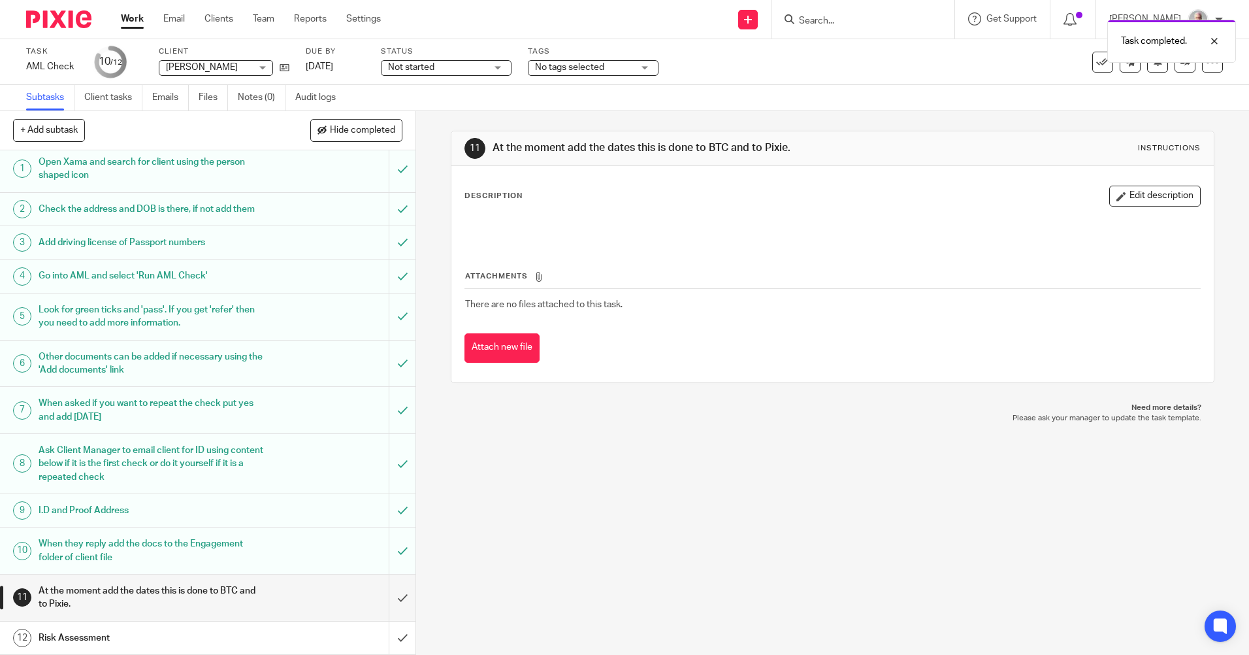
scroll to position [18, 0]
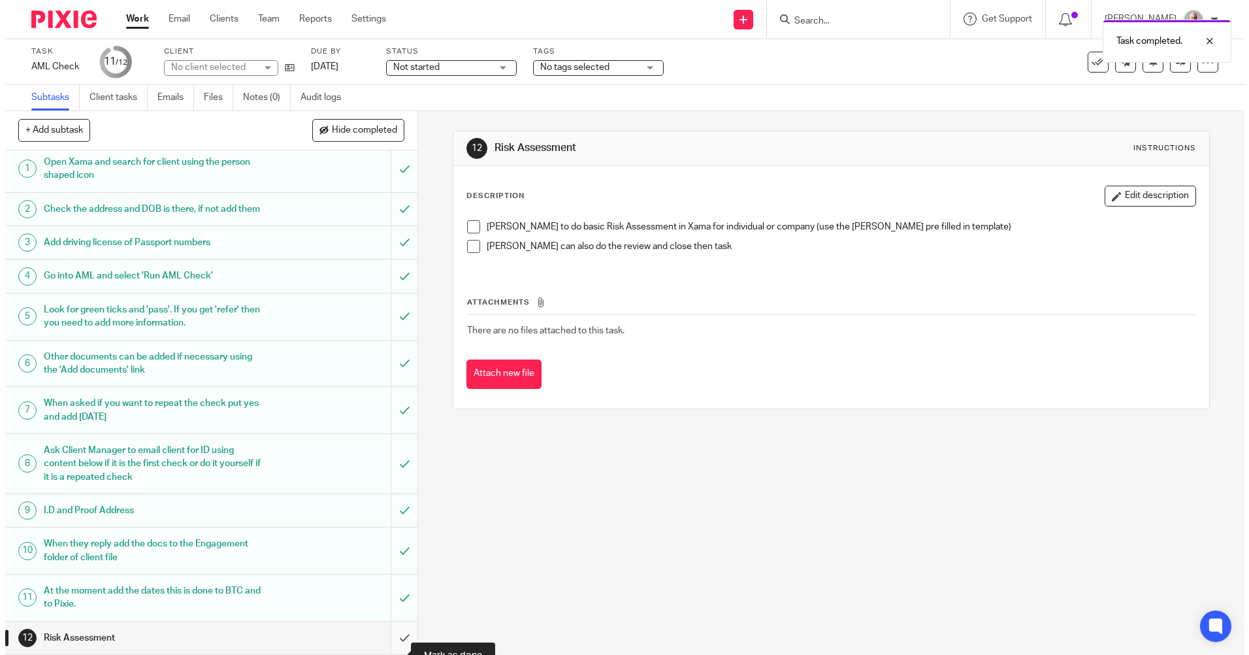
scroll to position [18, 0]
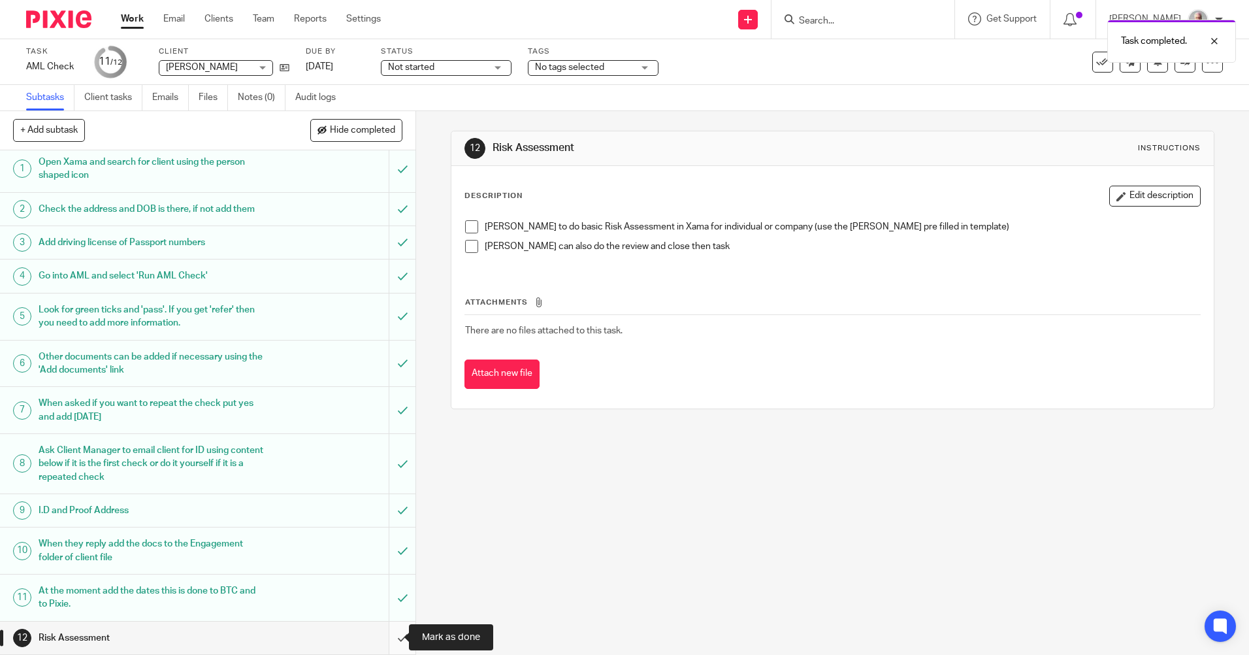
click at [391, 638] on input "submit" at bounding box center [208, 637] width 416 height 33
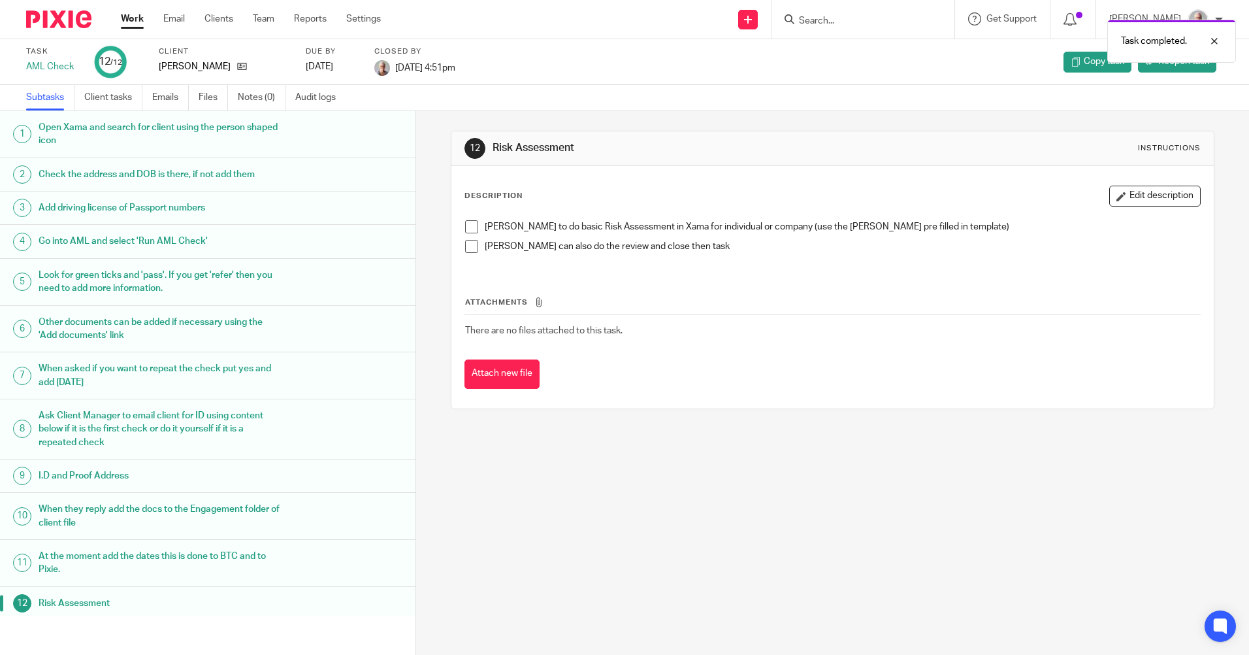
click at [132, 16] on link "Work" at bounding box center [132, 18] width 23 height 13
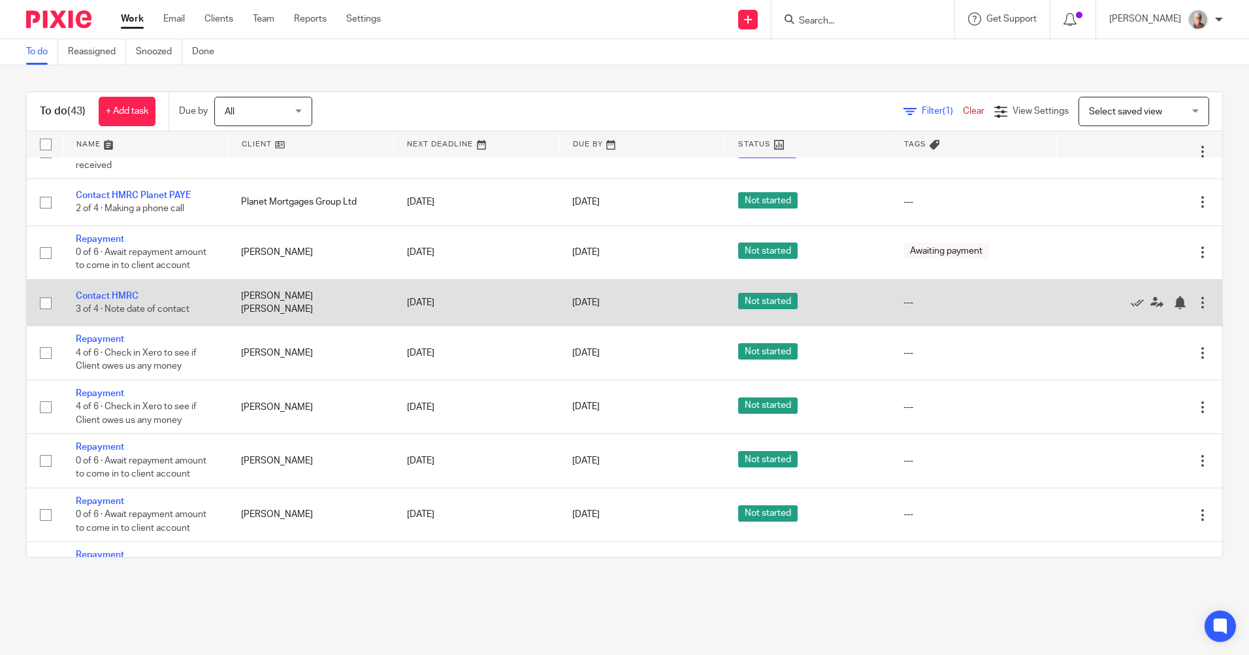
scroll to position [1829, 0]
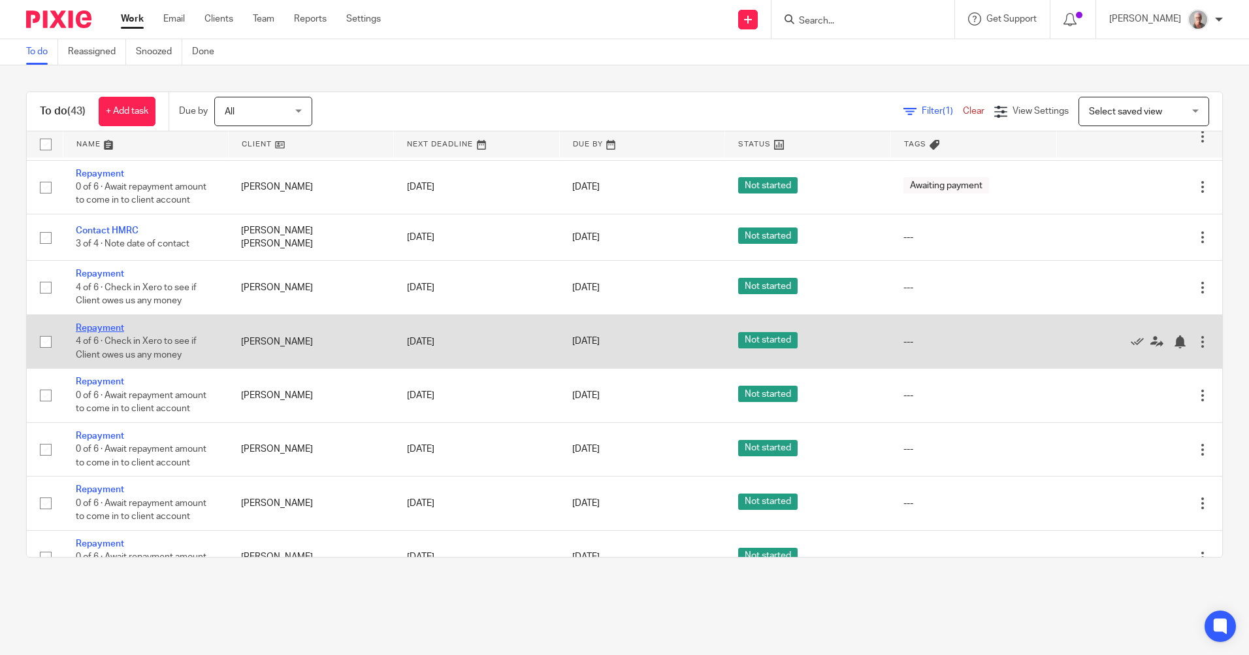
click at [106, 323] on link "Repayment" at bounding box center [100, 327] width 48 height 9
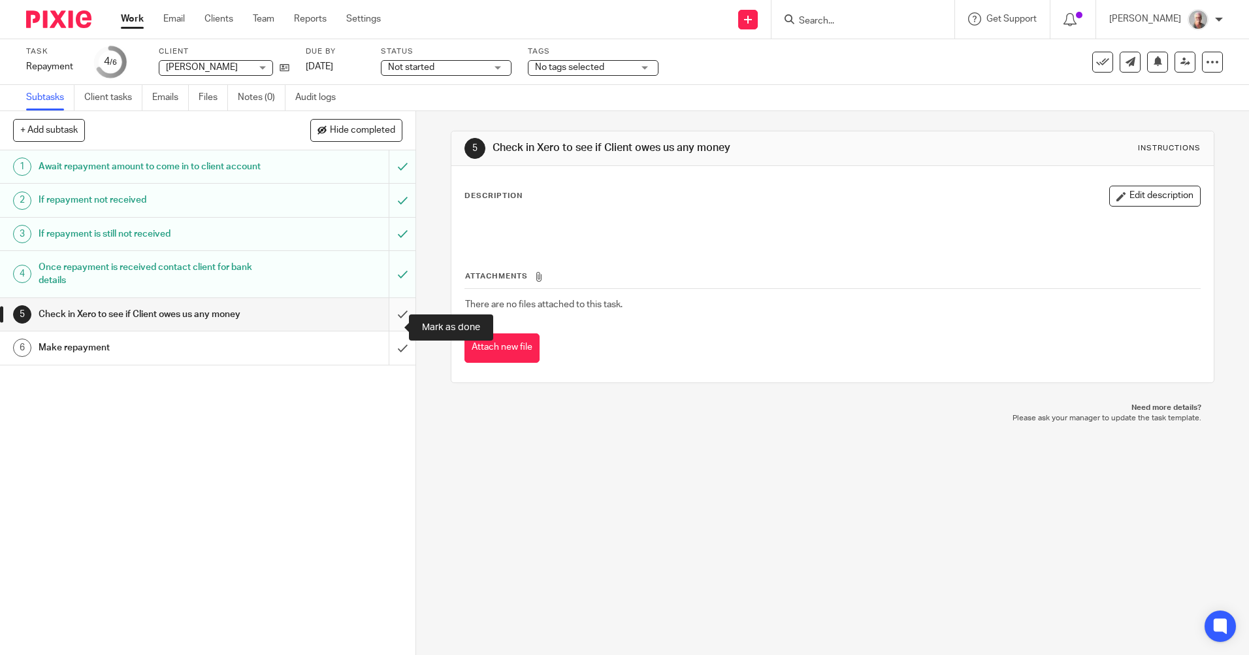
click at [389, 325] on input "submit" at bounding box center [208, 314] width 416 height 33
click at [391, 360] on input "submit" at bounding box center [208, 347] width 416 height 33
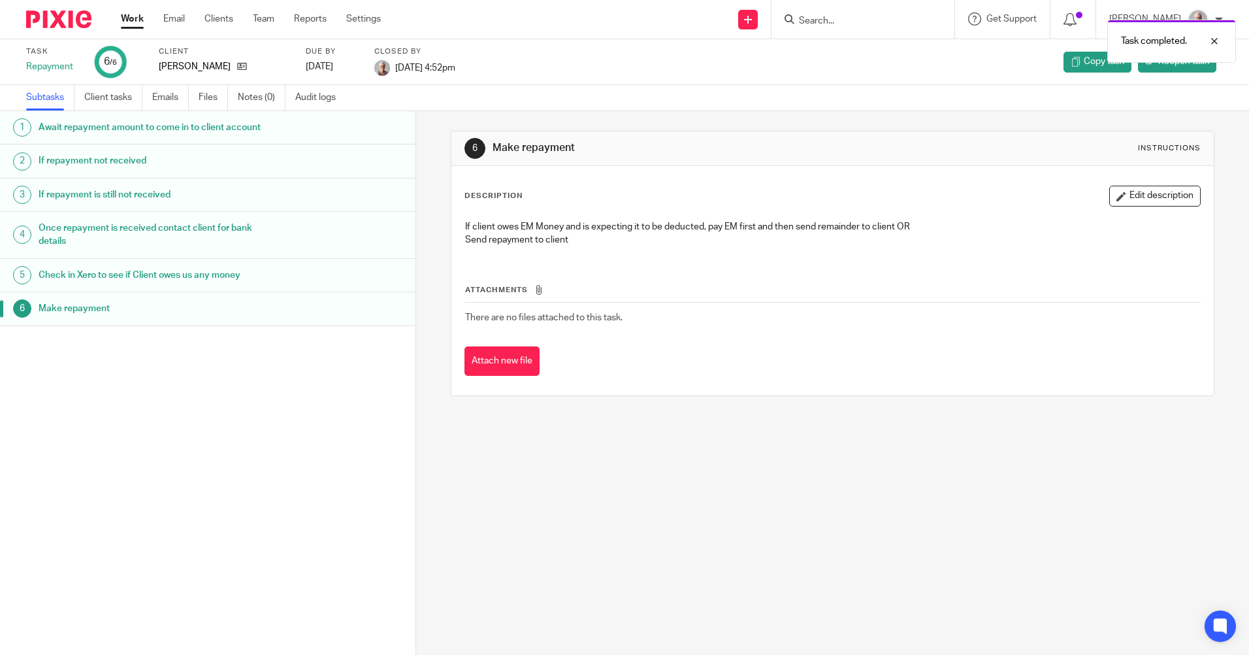
click at [139, 19] on link "Work" at bounding box center [132, 18] width 23 height 13
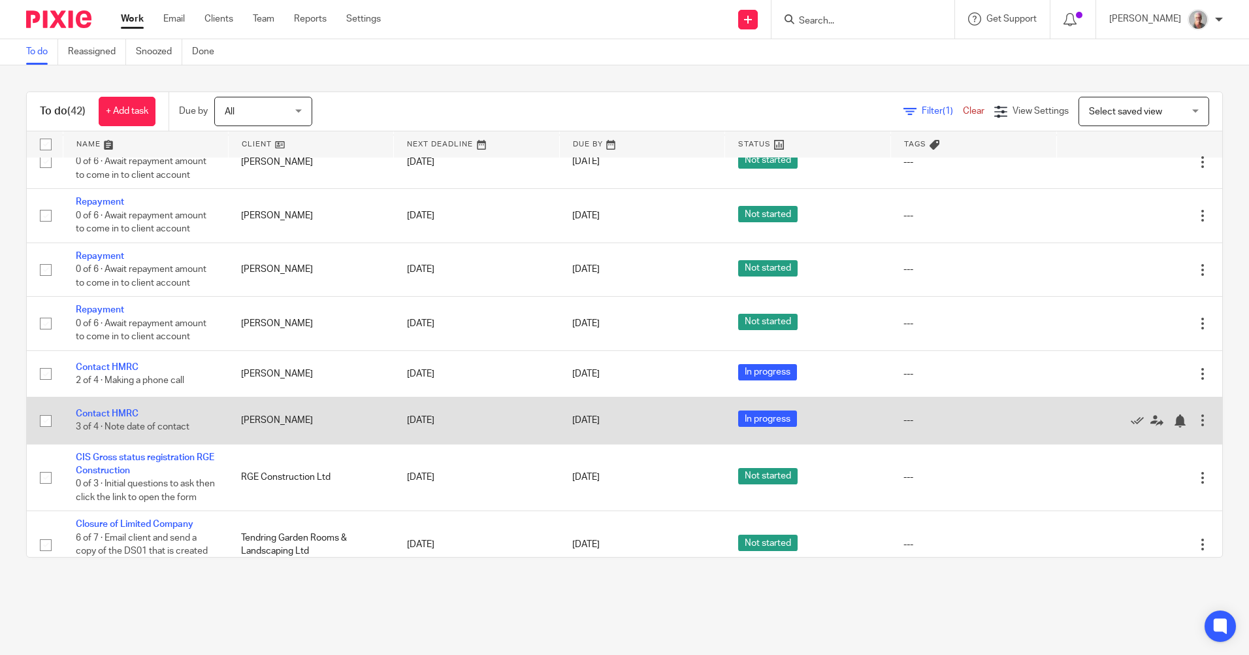
scroll to position [2010, 0]
